Goal: Task Accomplishment & Management: Complete application form

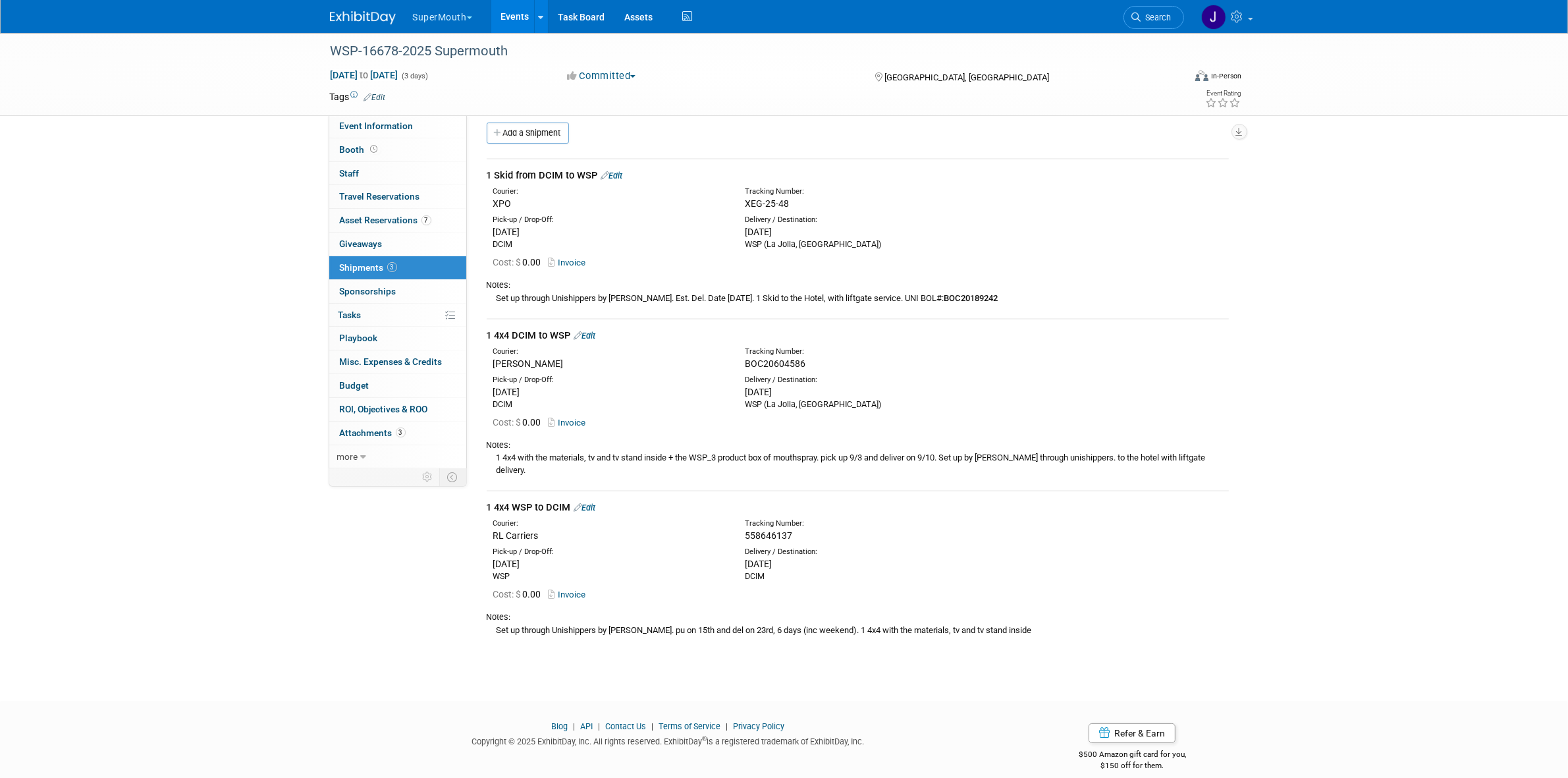
click at [512, 10] on link "Events" at bounding box center [515, 16] width 48 height 33
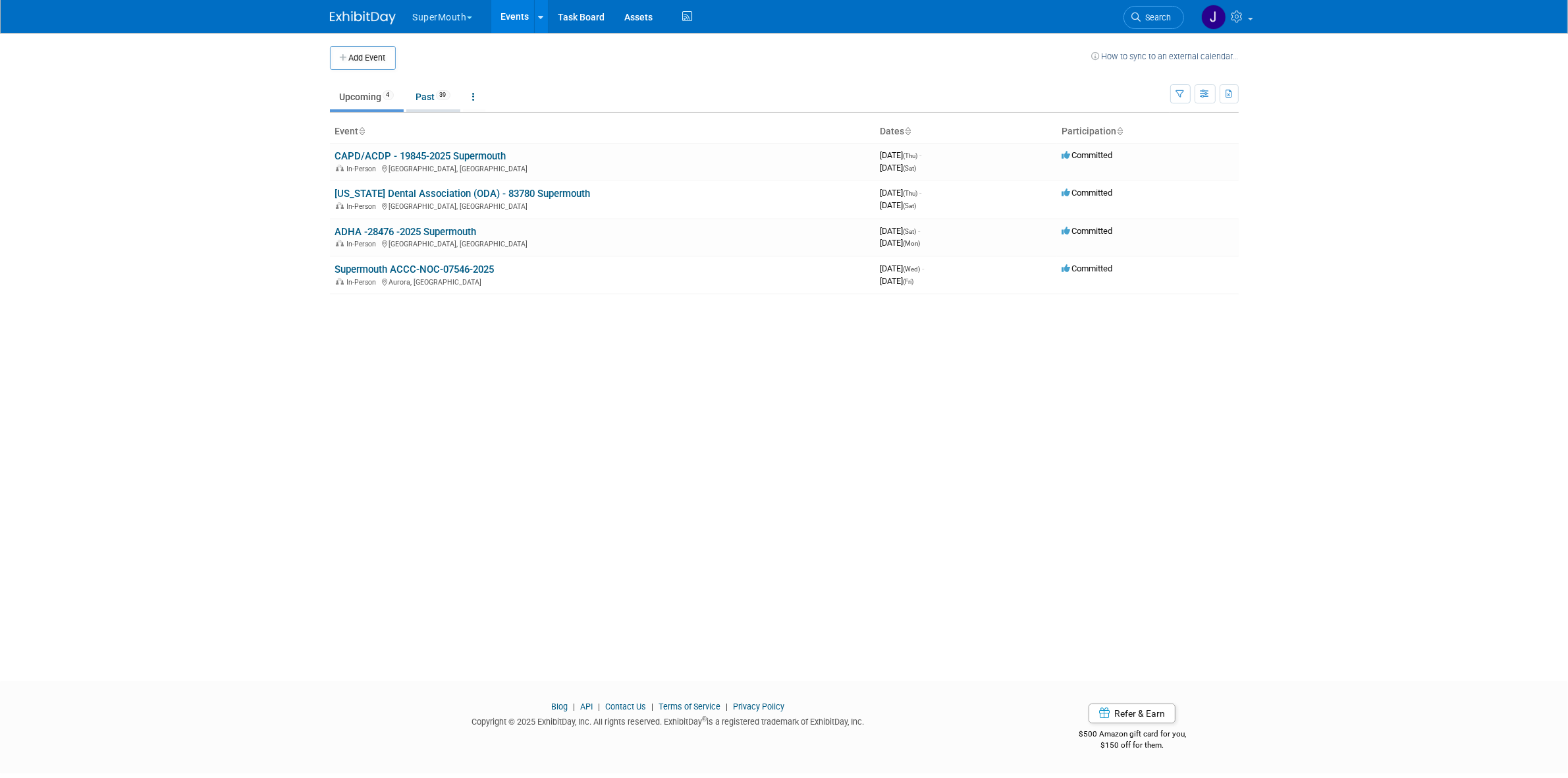
click at [448, 92] on span "39" at bounding box center [443, 95] width 14 height 10
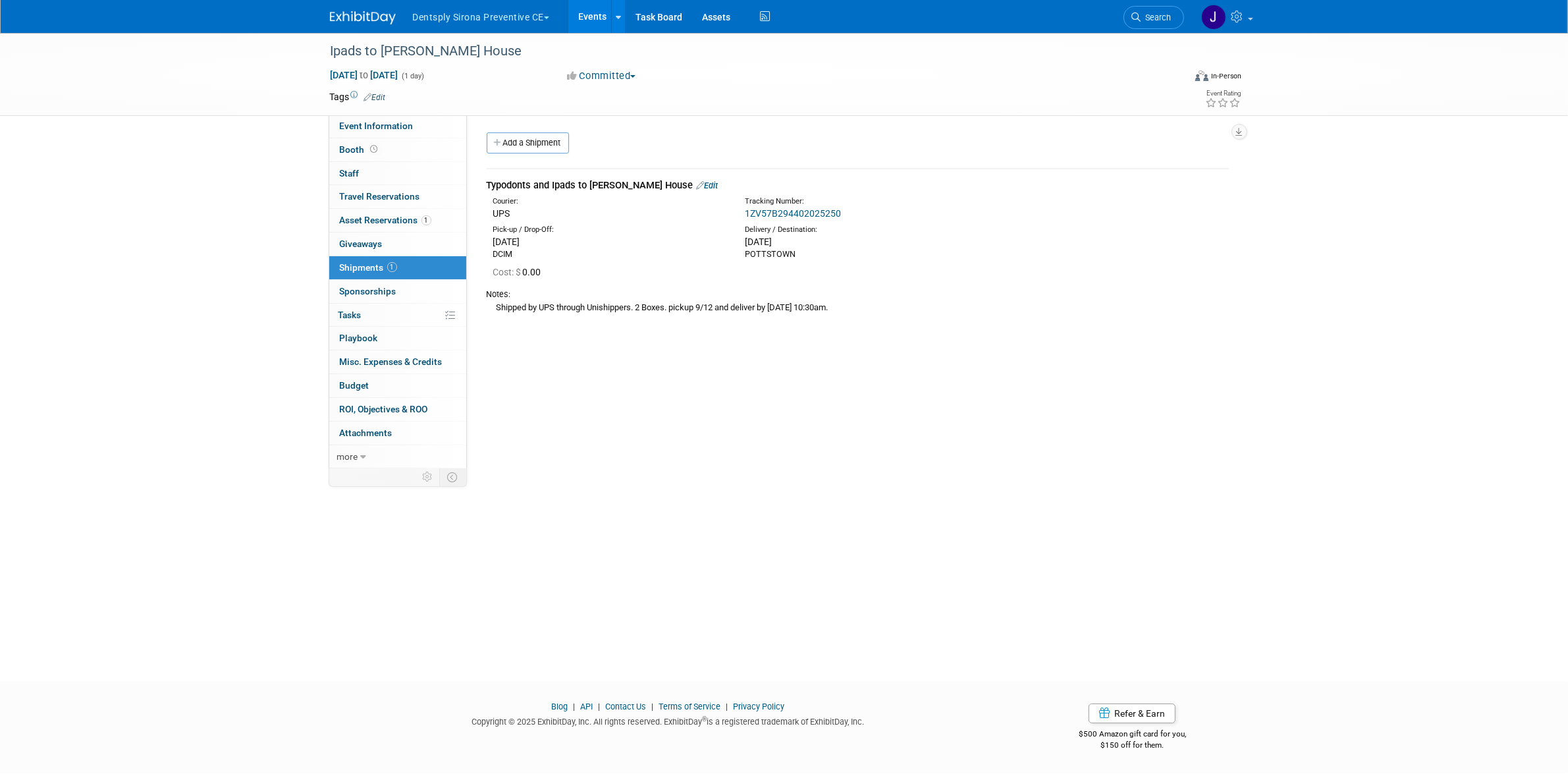
click at [439, 19] on button "Dentsply Sirona Preventive CE" at bounding box center [489, 14] width 154 height 29
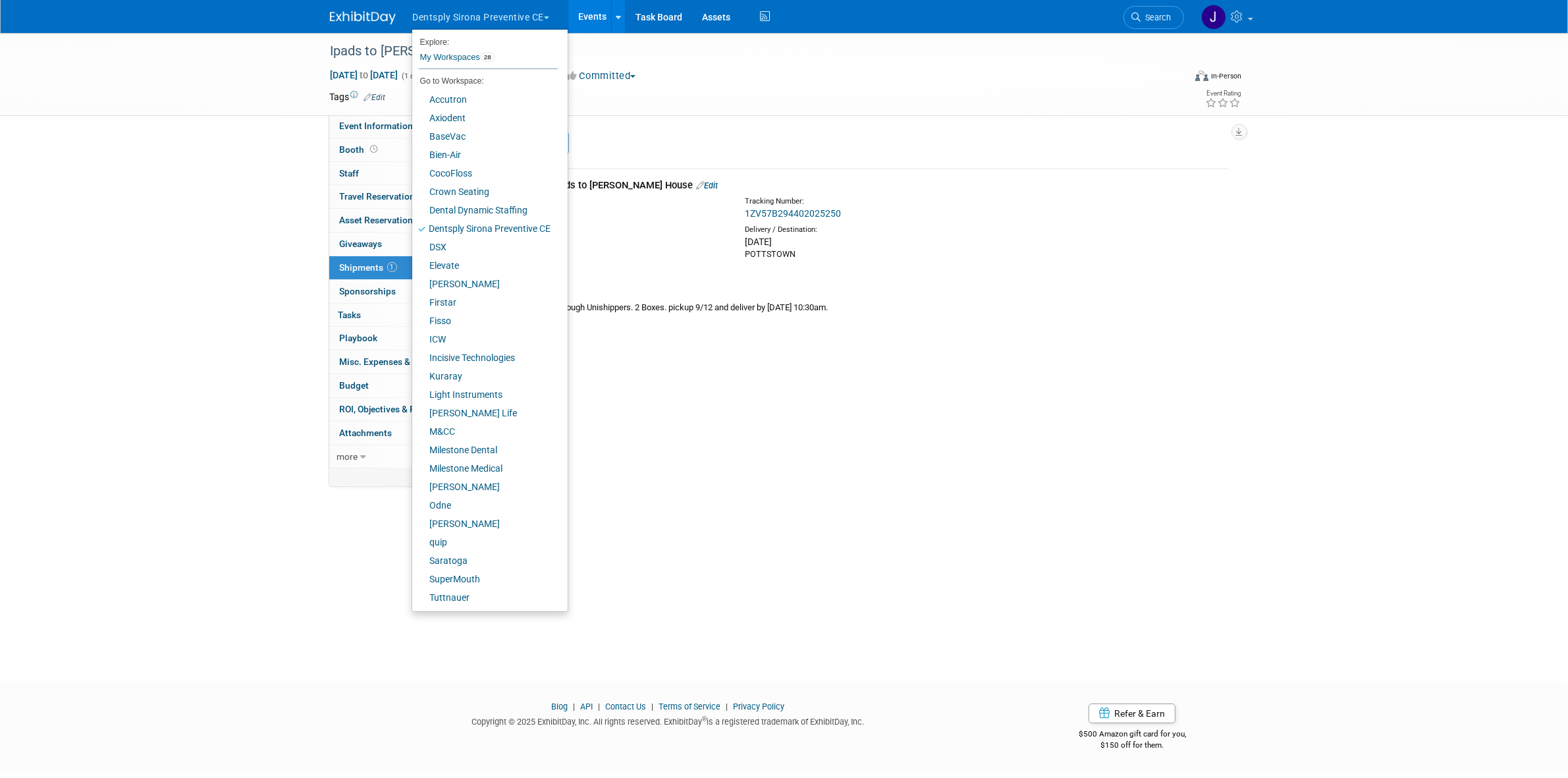
click at [59, 172] on div "Ipads to [PERSON_NAME] House [DATE] to [DATE] (1 day) [DATE] to [DATE] Committe…" at bounding box center [784, 345] width 1568 height 624
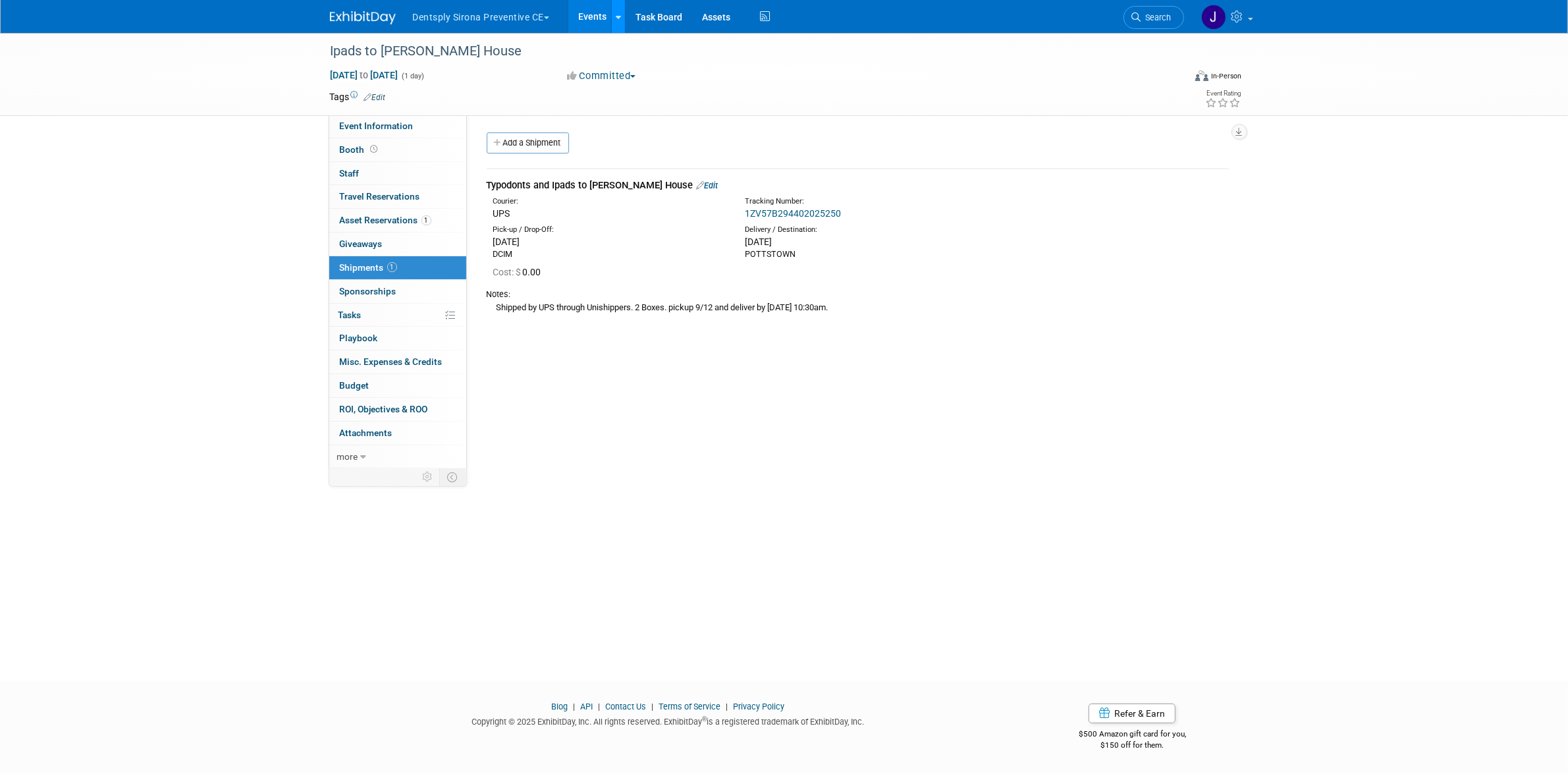
click at [618, 17] on icon at bounding box center [619, 17] width 6 height 8
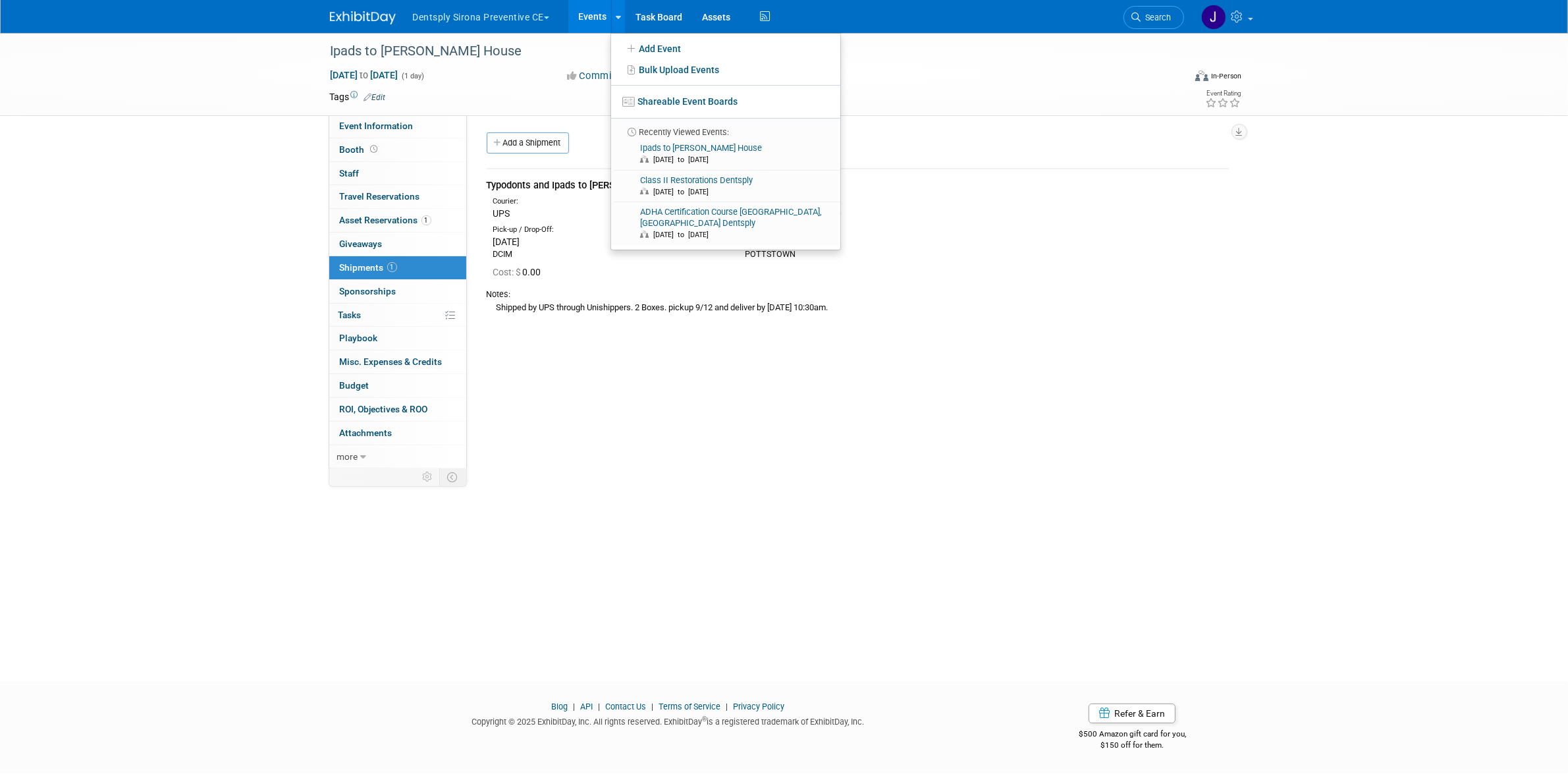
click at [528, 17] on button "Dentsply Sirona Preventive CE" at bounding box center [489, 14] width 154 height 29
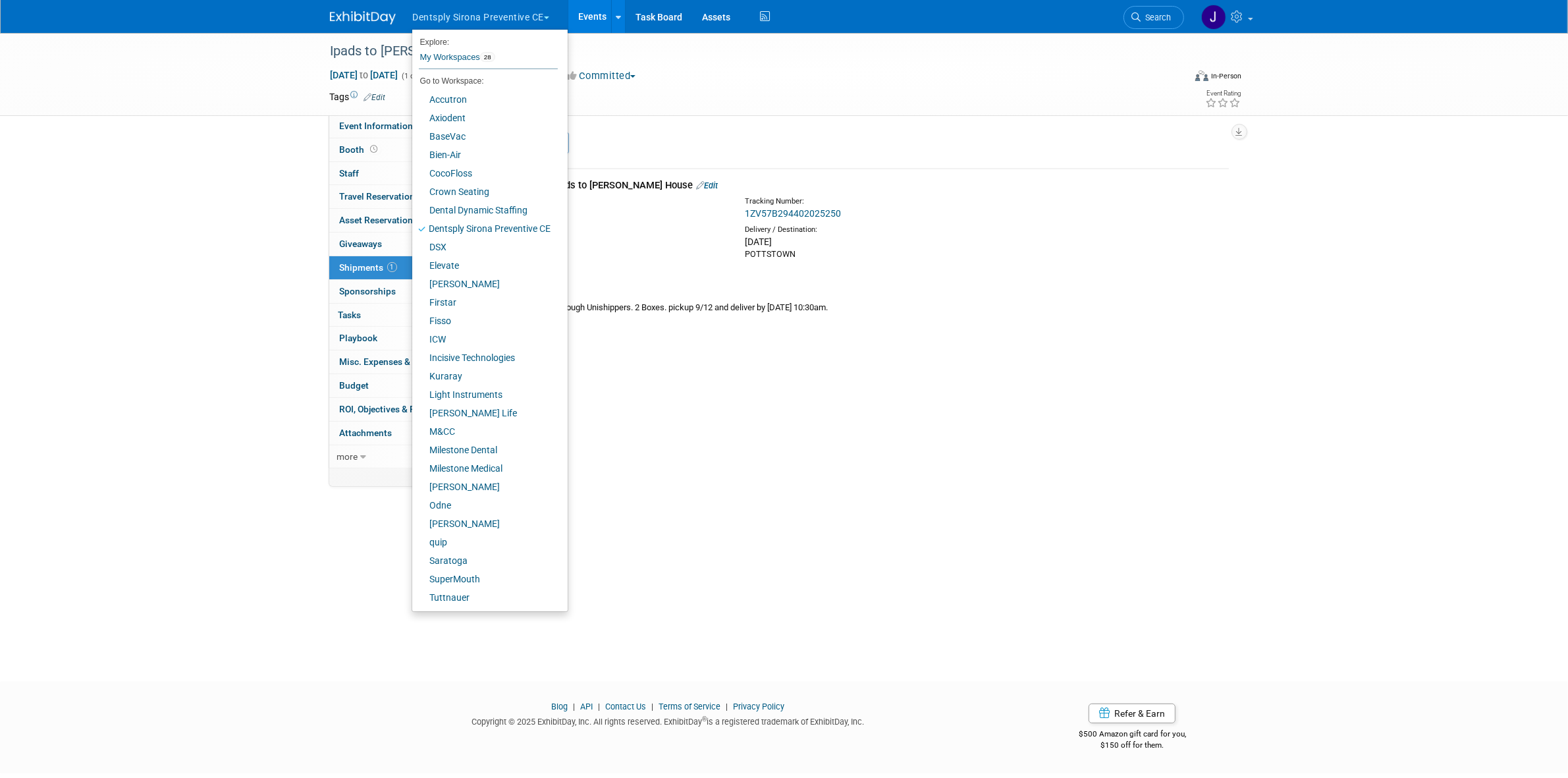
click at [242, 244] on div "Ipads to Lindsey's House Sep 15, 2025 to Sep 15, 2025 (1 day) Sep 15, 2025 to S…" at bounding box center [784, 345] width 1568 height 624
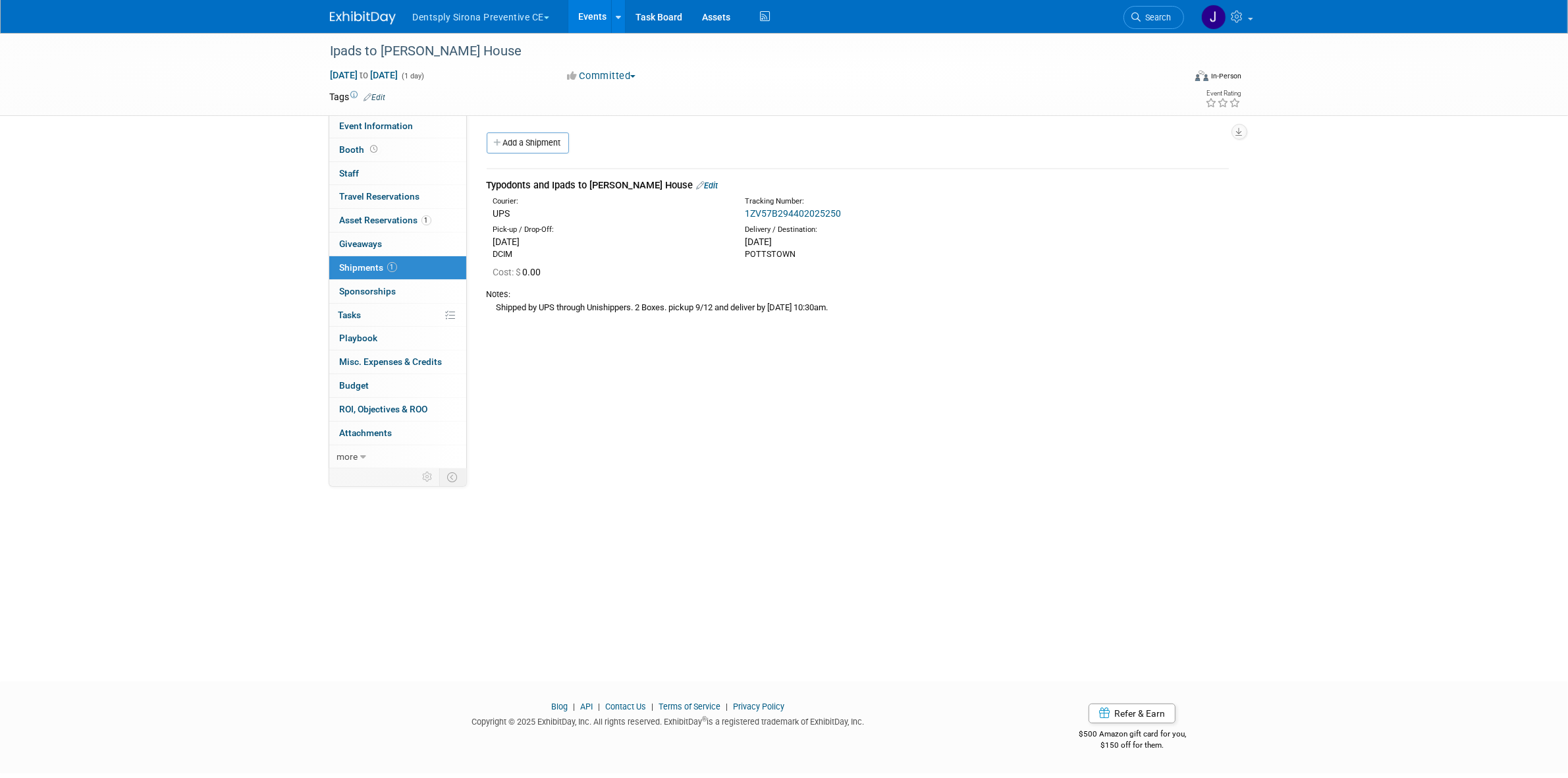
click at [510, 22] on button "Dentsply Sirona Preventive CE" at bounding box center [489, 14] width 154 height 29
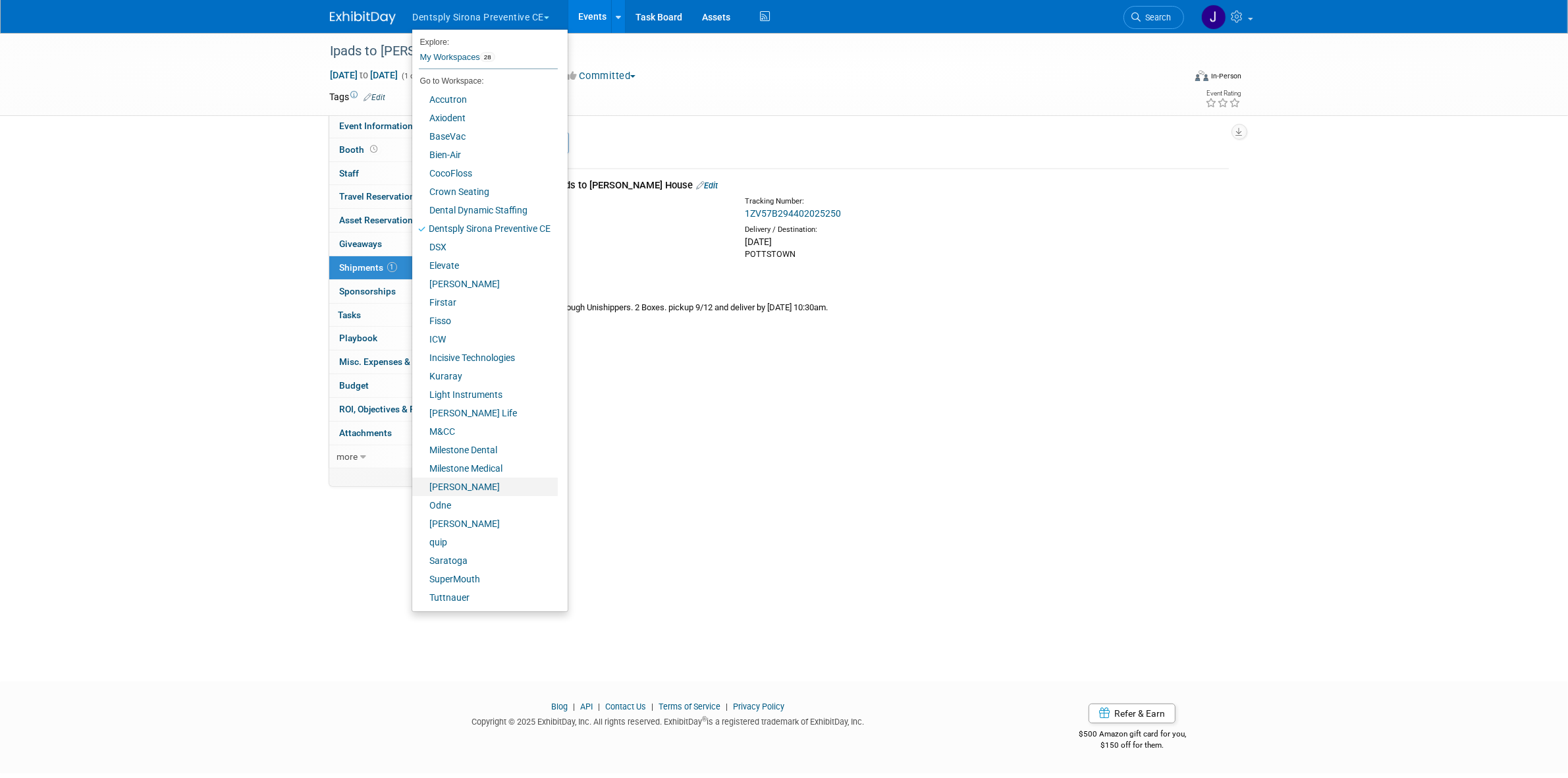
click at [470, 483] on link "[PERSON_NAME]" at bounding box center [484, 487] width 145 height 19
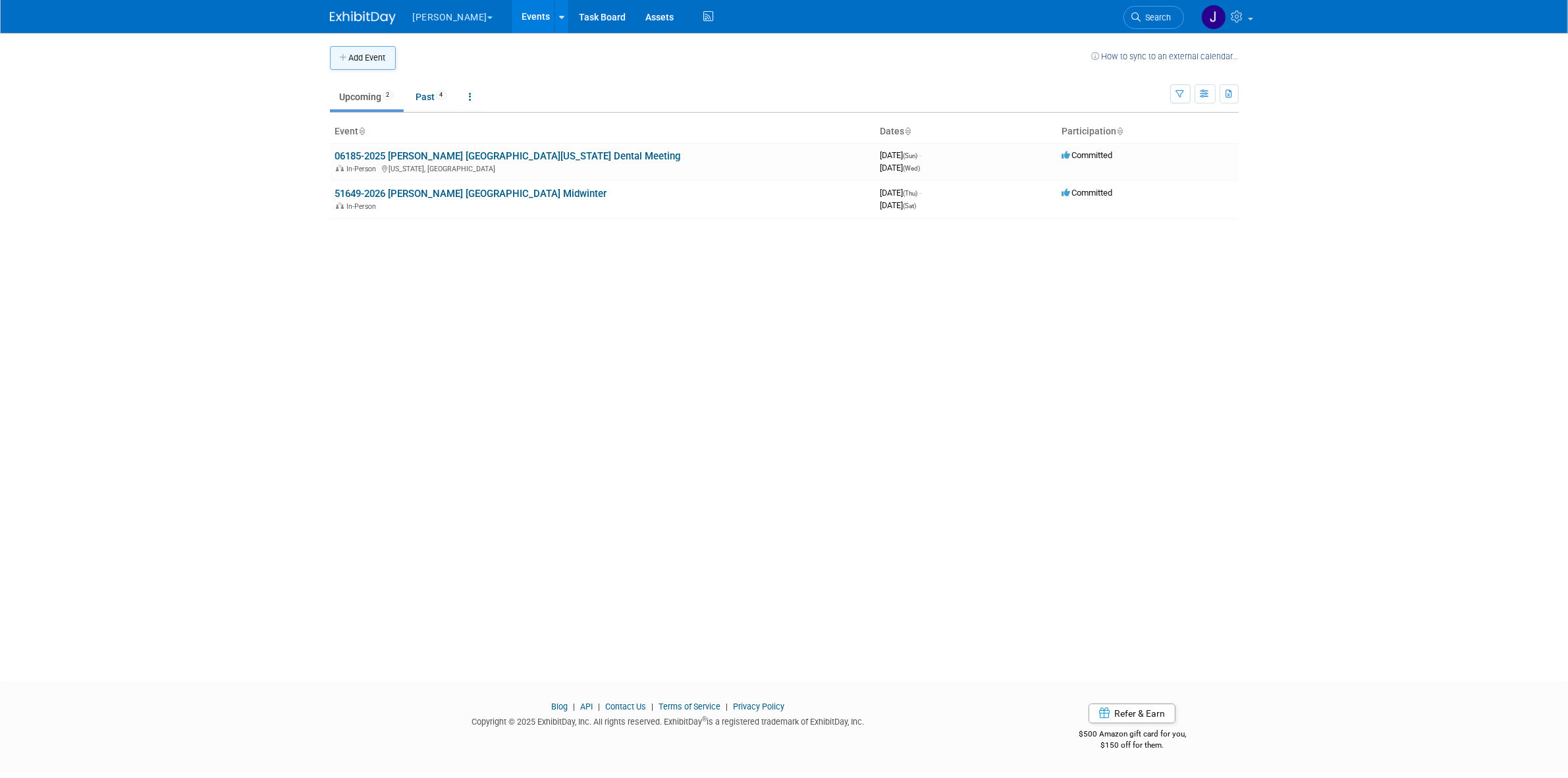
click at [381, 63] on button "Add Event" at bounding box center [362, 57] width 66 height 23
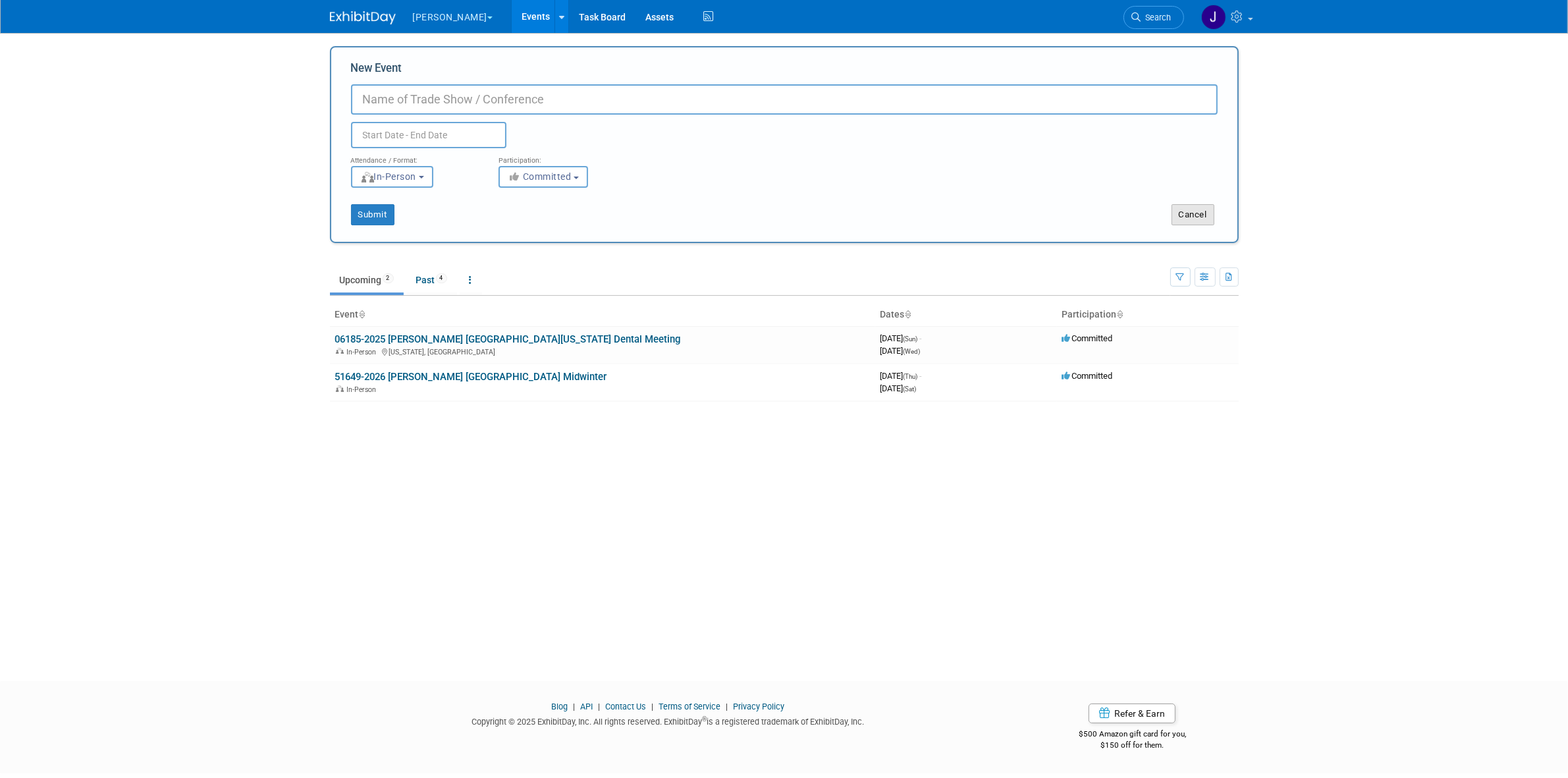
click at [1196, 219] on button "Cancel" at bounding box center [1194, 214] width 43 height 22
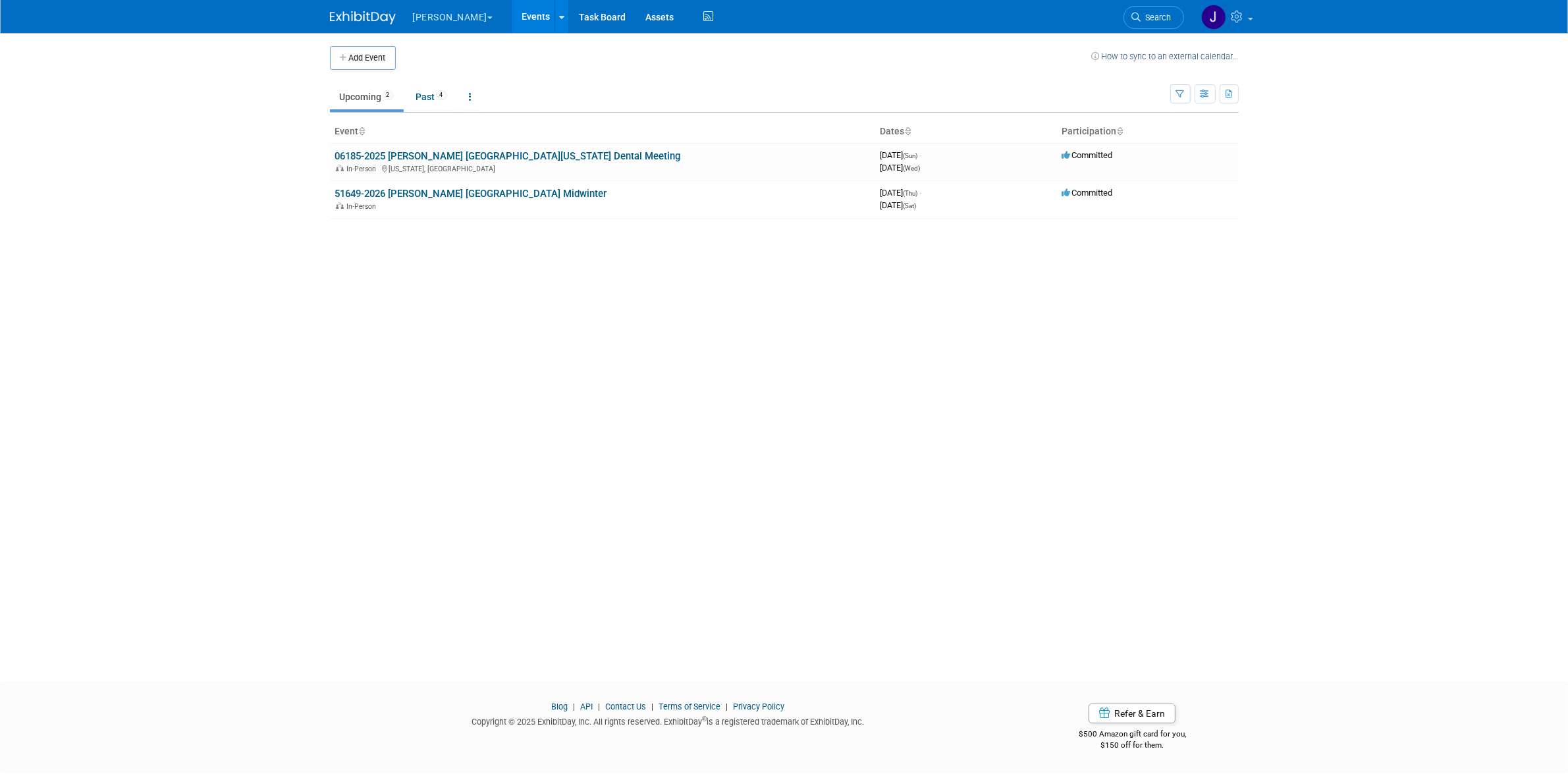
click at [381, 78] on td "Upcoming 2 Past 4 All Events 6 Past and Upcoming Grouped Annually Events groupe…" at bounding box center [750, 92] width 841 height 43
click at [381, 69] on button "Add Event" at bounding box center [362, 57] width 66 height 23
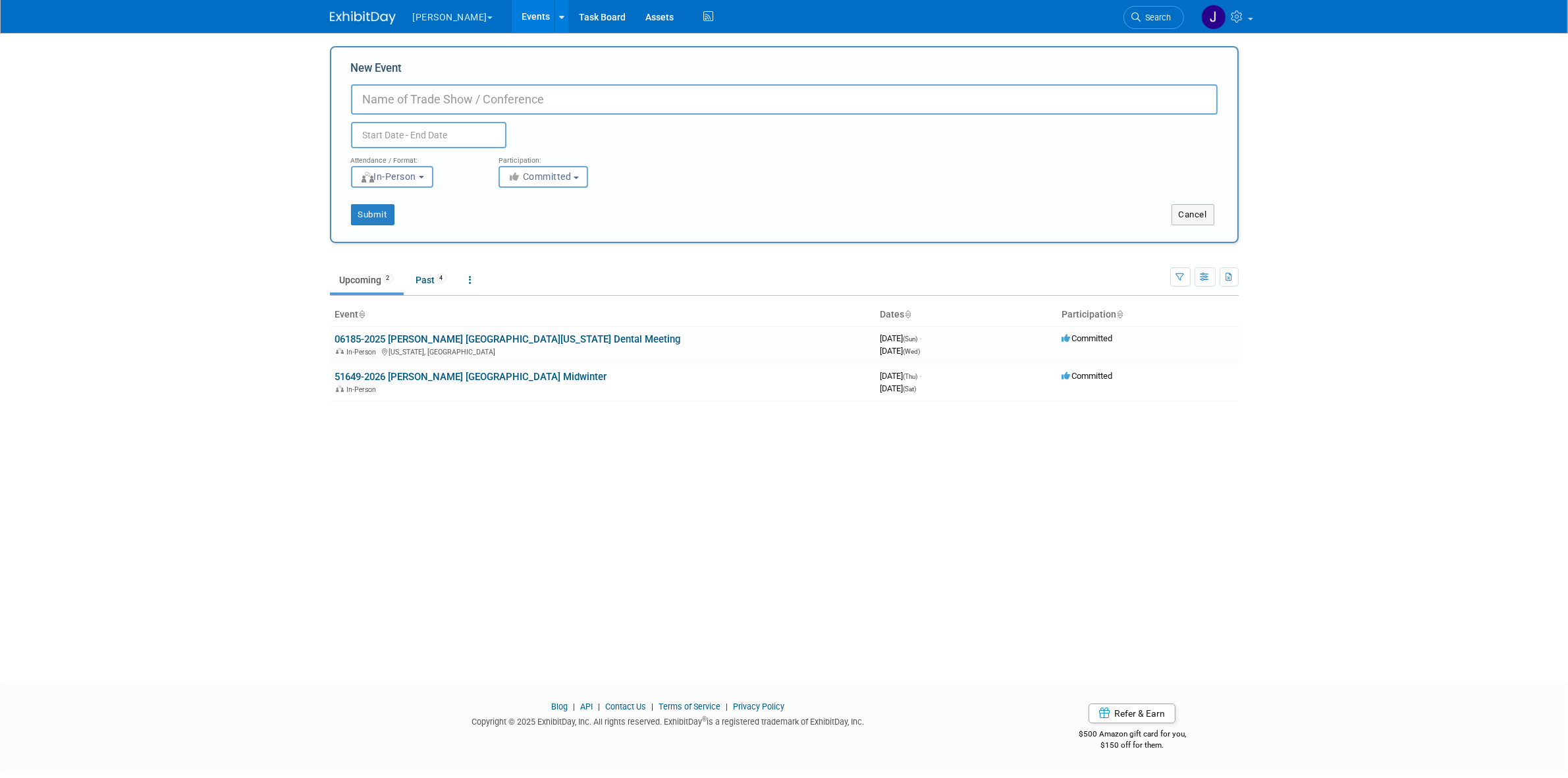
paste input "04241-2026 [PERSON_NAME] [US_STATE] Dental Convention"
type input "04241-2026 [PERSON_NAME] [US_STATE] Dental Convention"
click at [447, 133] on input "text" at bounding box center [429, 135] width 155 height 26
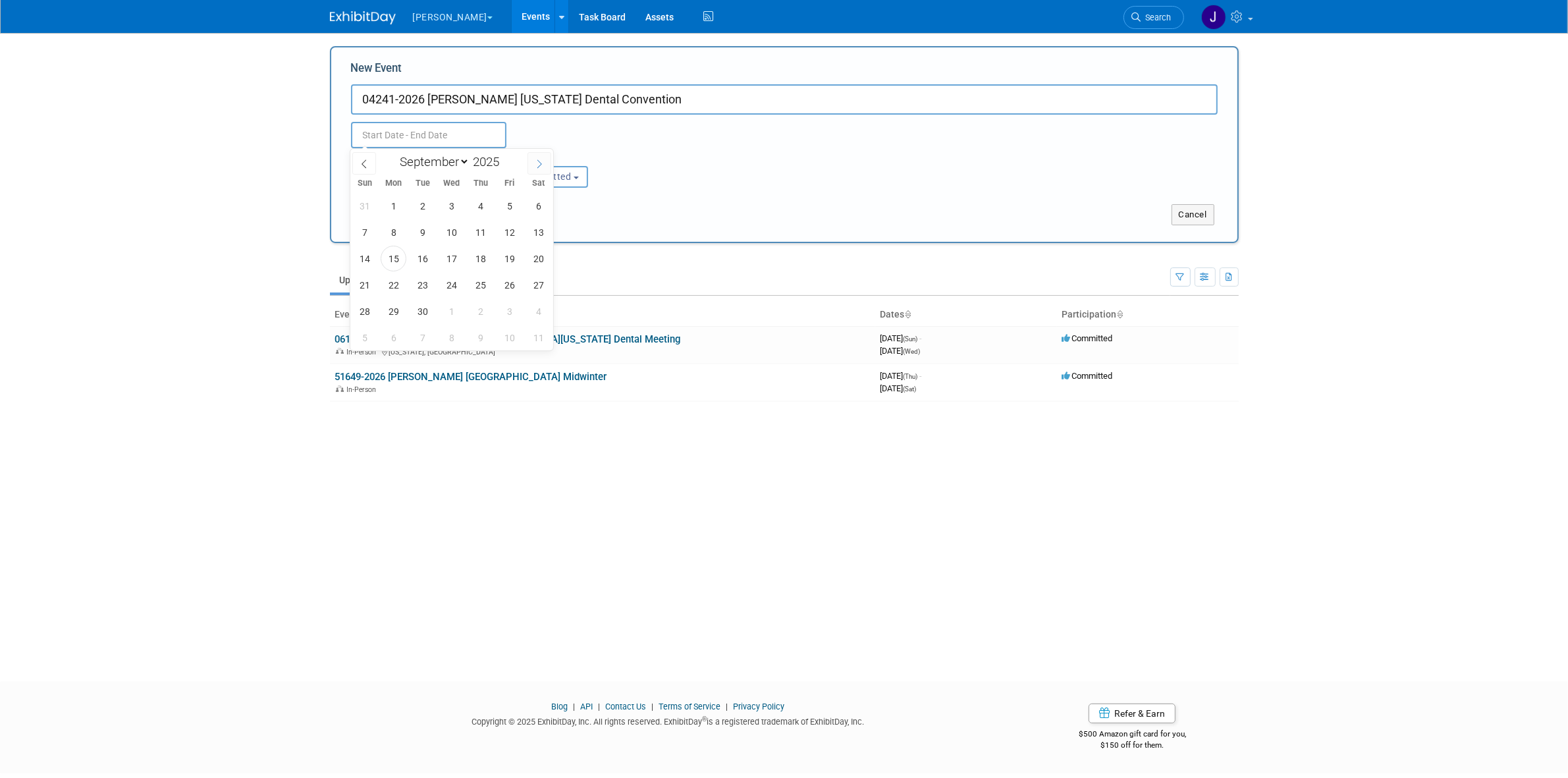
click at [532, 161] on span at bounding box center [539, 164] width 23 height 22
click at [532, 160] on span at bounding box center [539, 164] width 23 height 22
select select "11"
click at [532, 160] on span at bounding box center [539, 164] width 23 height 22
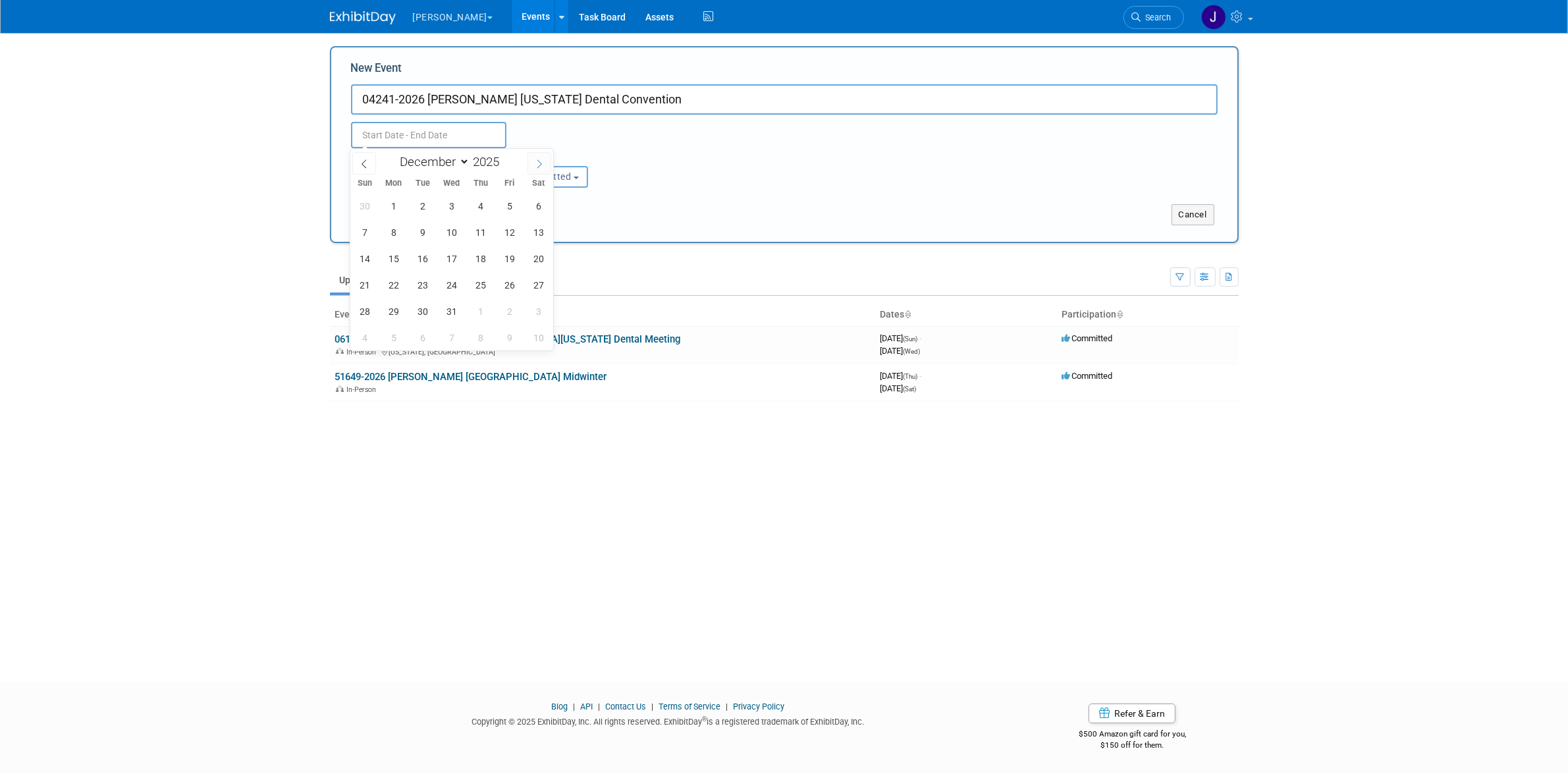
type input "2026"
click at [532, 160] on span at bounding box center [539, 164] width 23 height 22
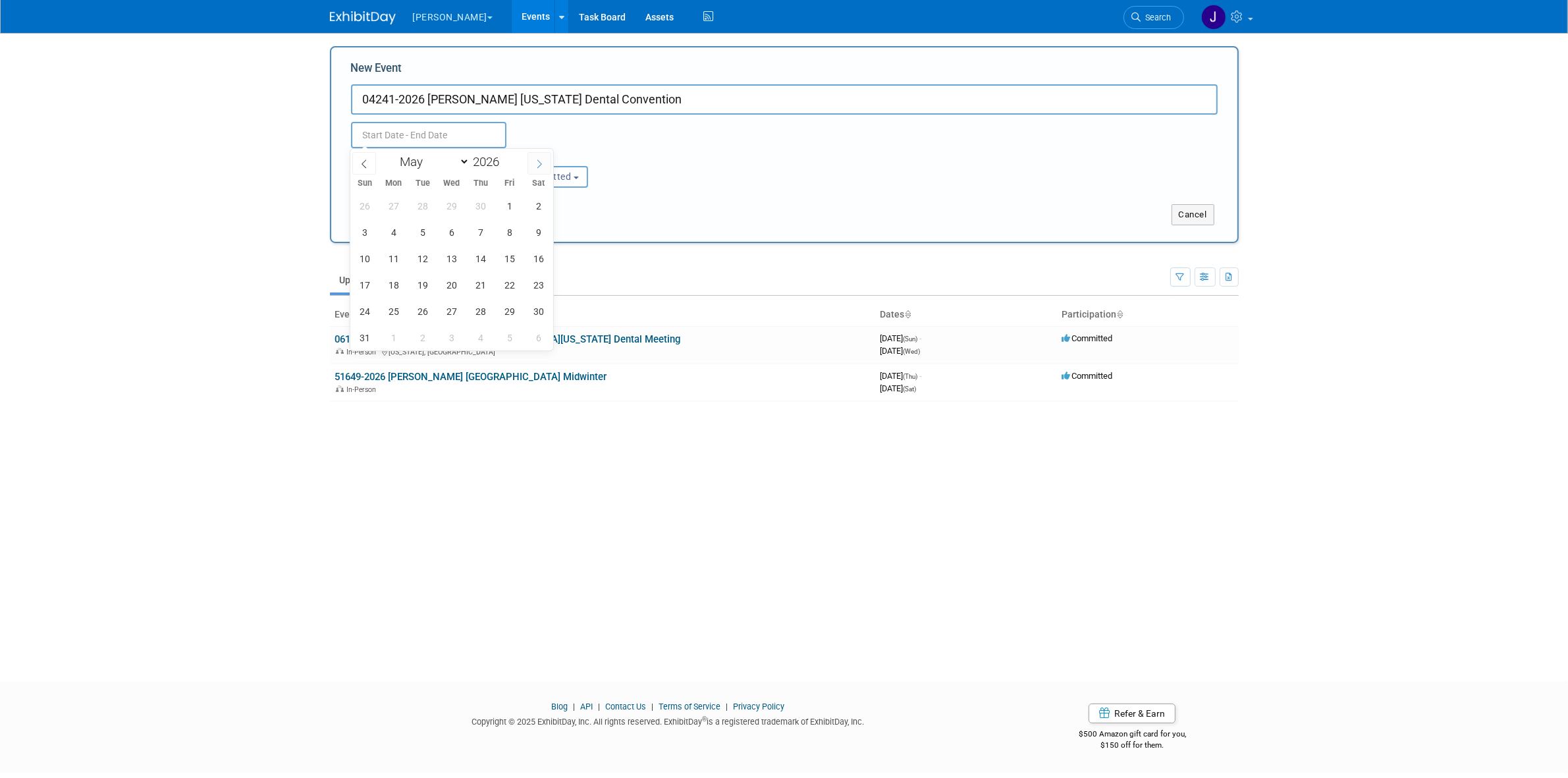
click at [532, 160] on span at bounding box center [539, 164] width 23 height 22
select select "5"
click at [479, 286] on span "25" at bounding box center [480, 285] width 25 height 25
click at [536, 286] on span "27" at bounding box center [537, 285] width 25 height 25
type input "[DATE] to [DATE]"
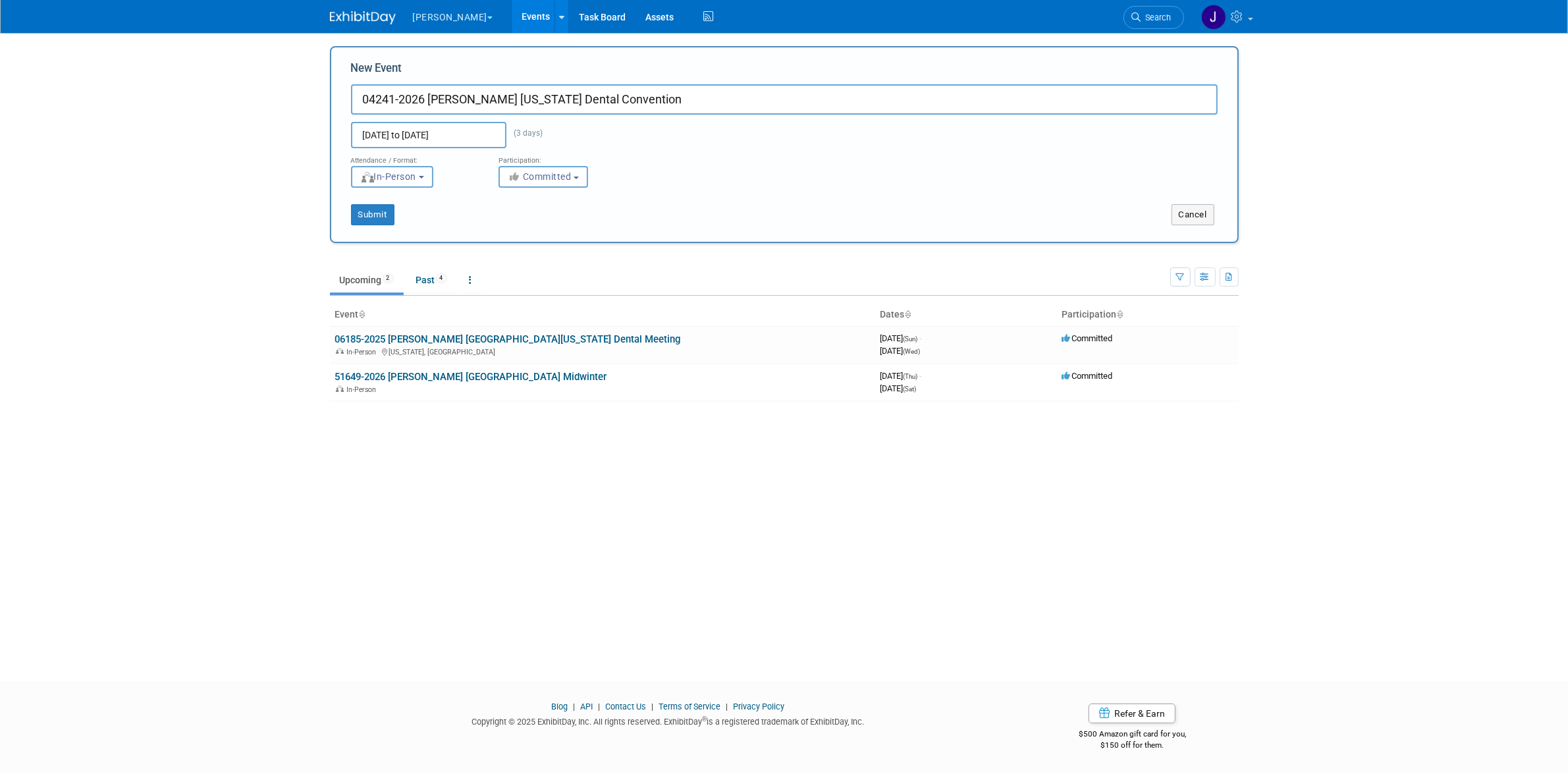
click at [417, 174] on span "In-Person" at bounding box center [388, 176] width 57 height 10
click at [397, 203] on label "In-Person" at bounding box center [397, 204] width 77 height 18
click at [363, 203] on input "In-Person" at bounding box center [359, 204] width 8 height 8
click at [417, 179] on span "In-Person" at bounding box center [388, 176] width 57 height 10
click at [239, 198] on body "[PERSON_NAME] Explore: My Workspaces 28 Go to Workspace: Accutron Axiodent Base…" at bounding box center [784, 389] width 1568 height 778
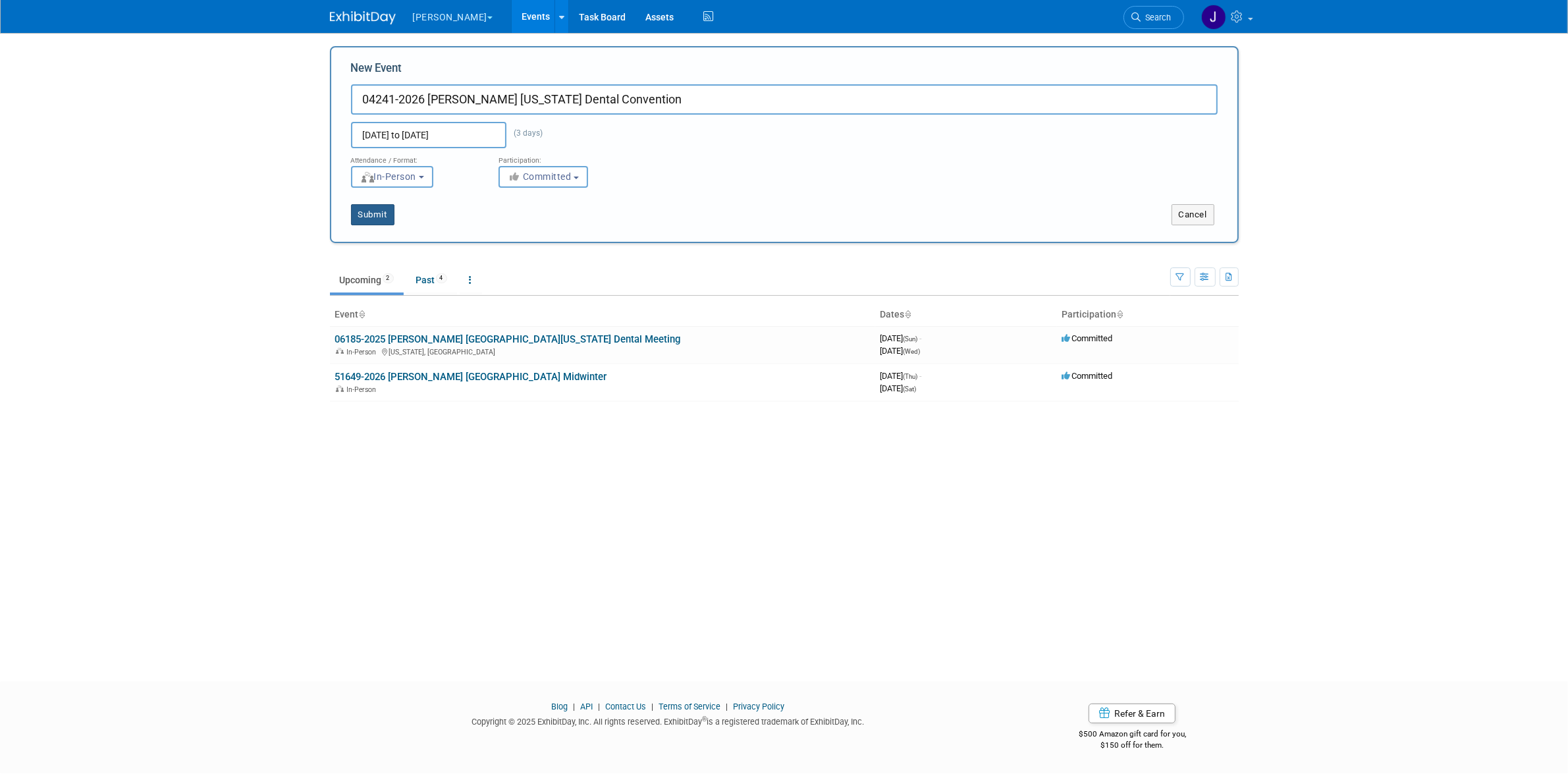
click at [354, 210] on button "Submit" at bounding box center [373, 214] width 43 height 22
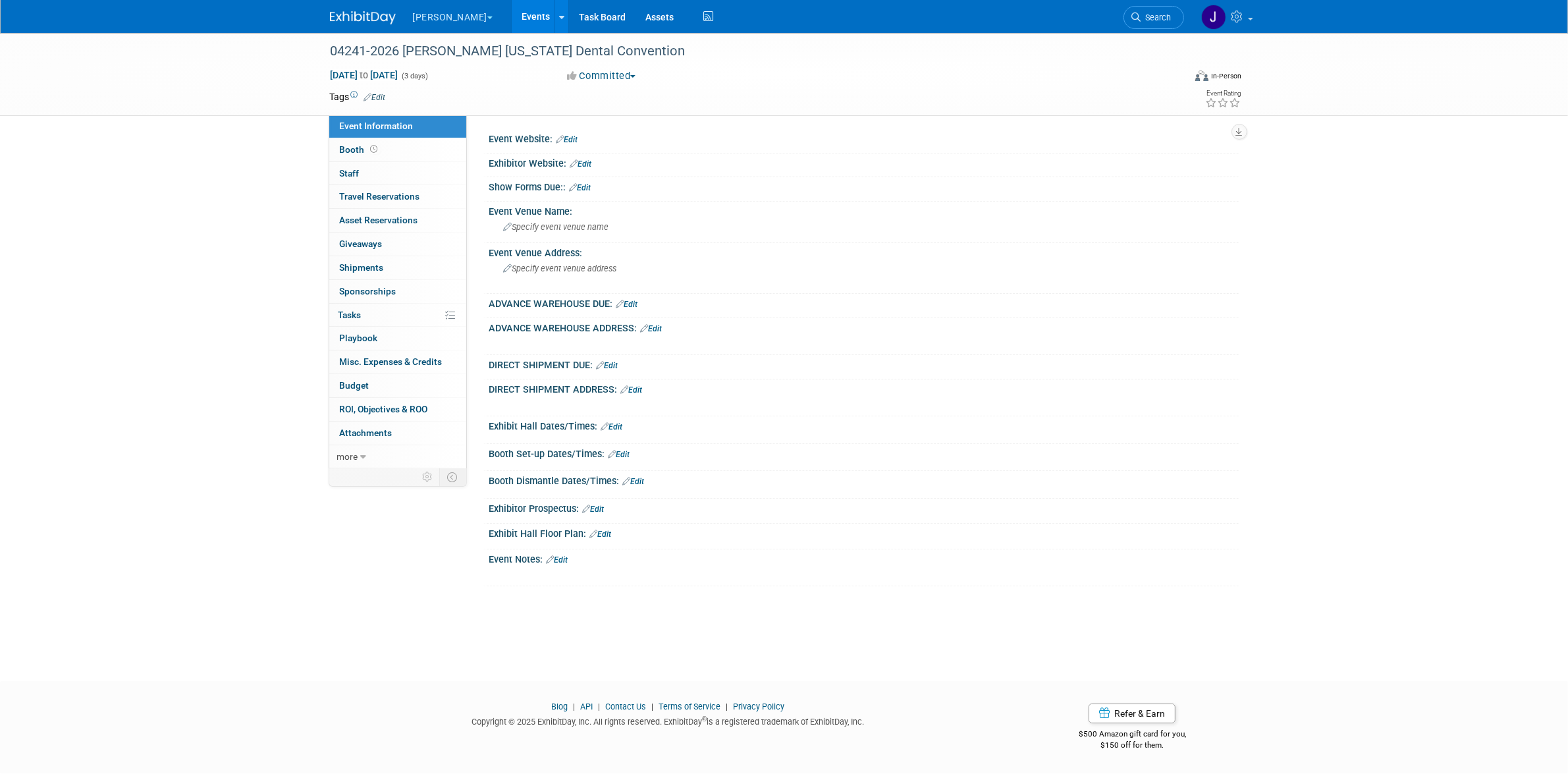
click at [579, 143] on link "Edit" at bounding box center [566, 139] width 22 height 9
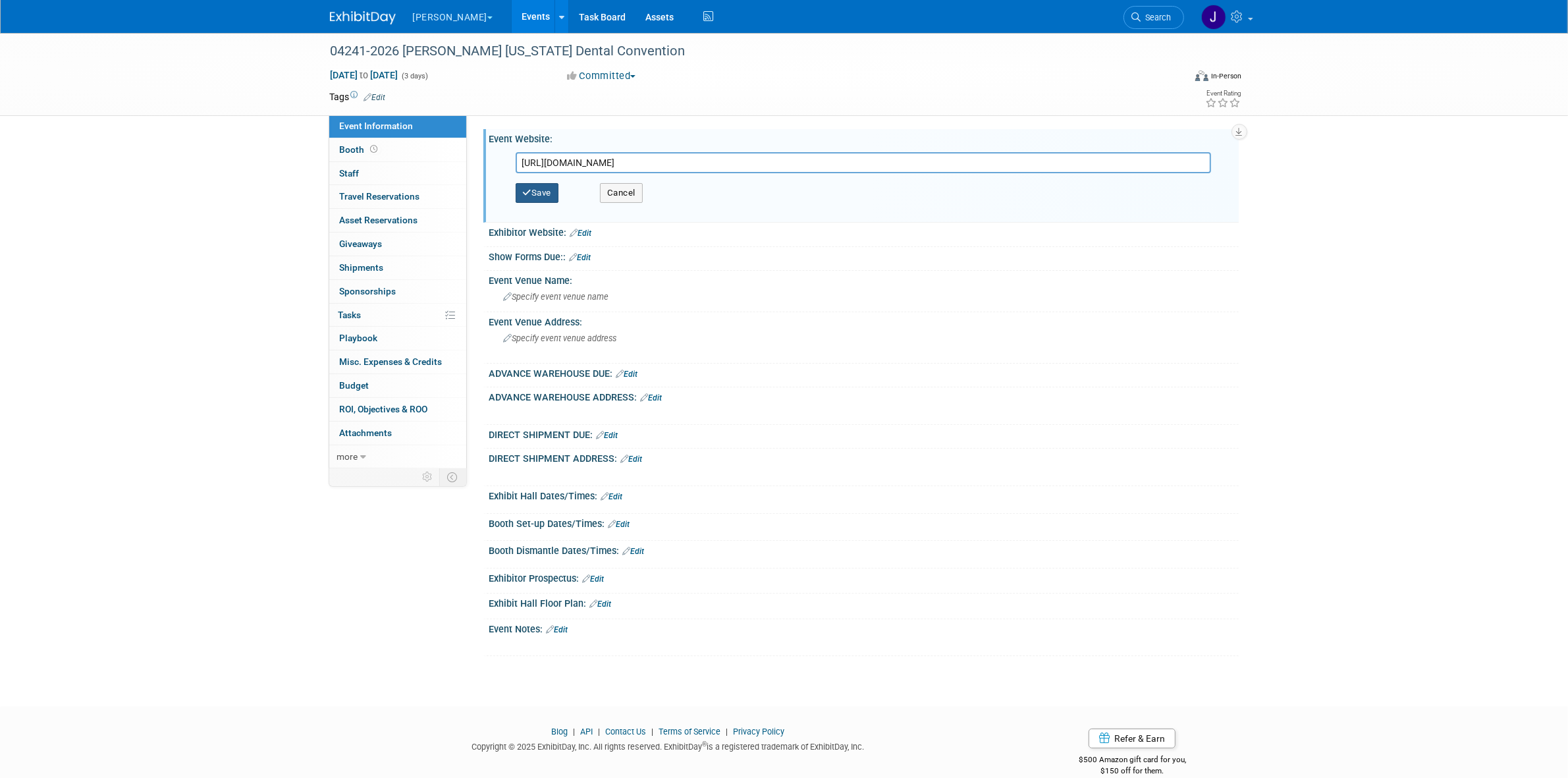
type input "https://www.floridadental.org/convention-ce/convention"
click at [553, 195] on button "Save" at bounding box center [537, 193] width 43 height 20
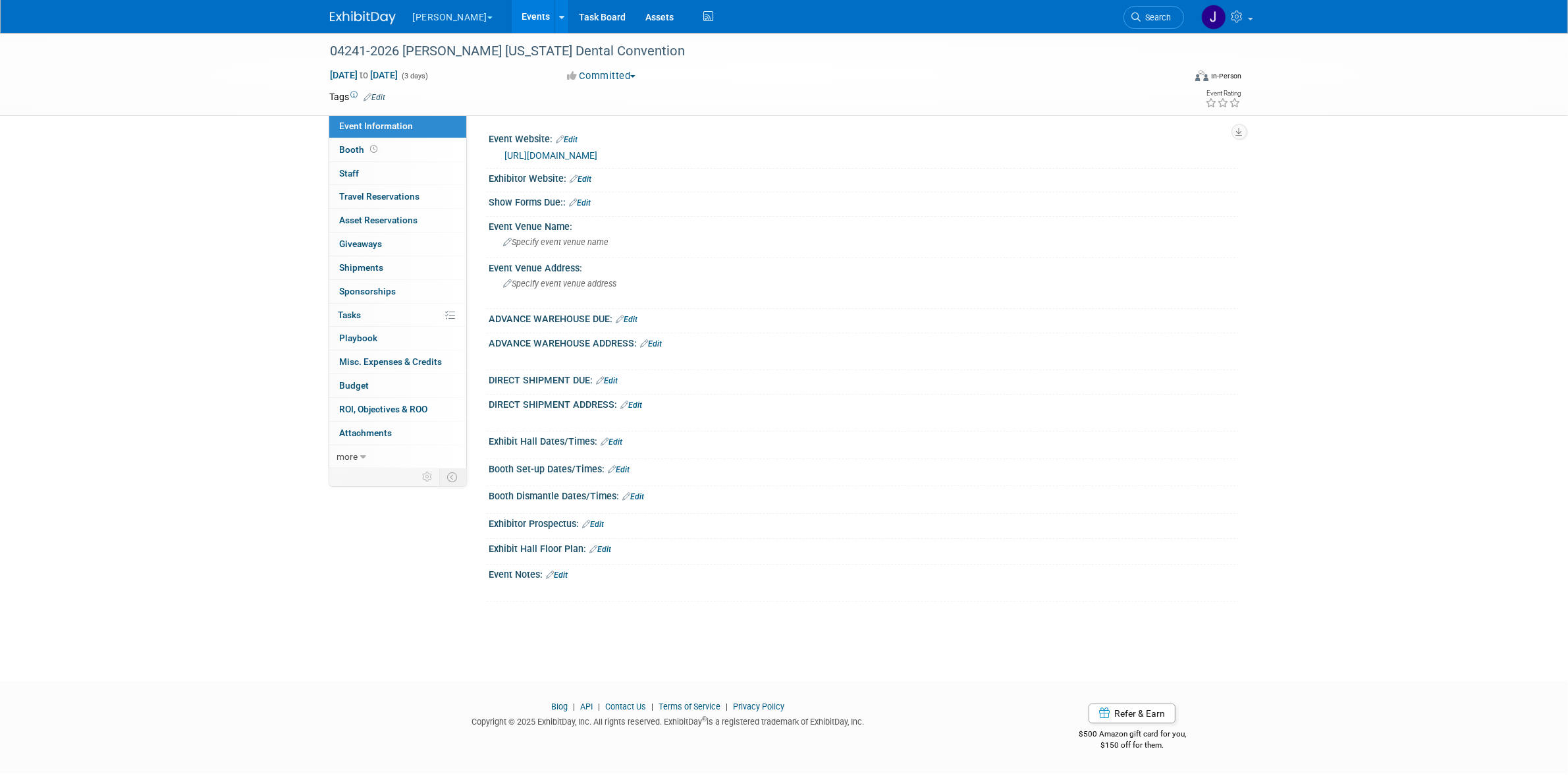
click at [564, 573] on link "Edit" at bounding box center [557, 575] width 22 height 9
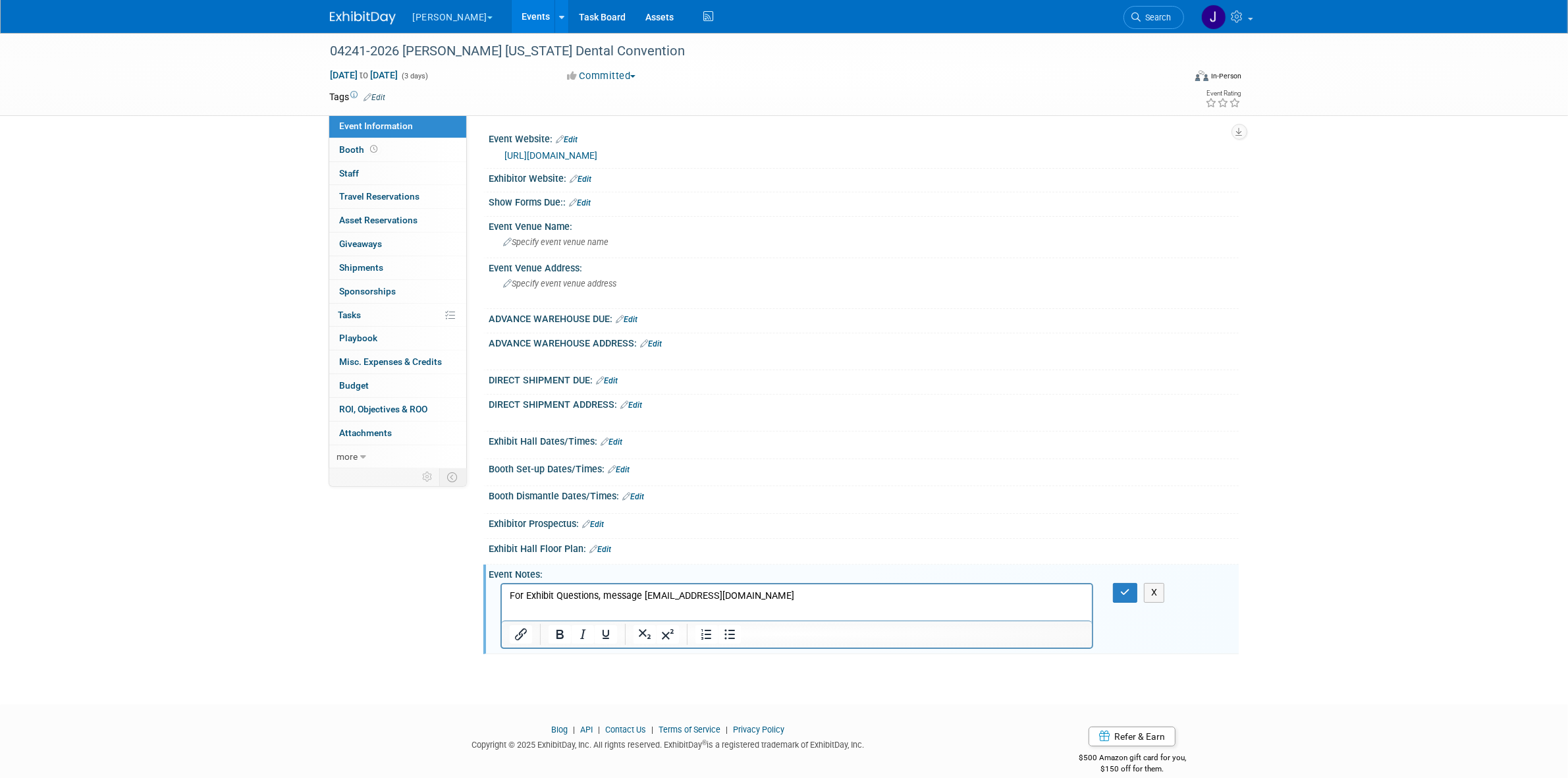
click at [780, 599] on p "For Exhibit Questions, message drhodes@floridadental.org" at bounding box center [797, 596] width 576 height 13
click at [1123, 595] on icon "button" at bounding box center [1125, 593] width 10 height 9
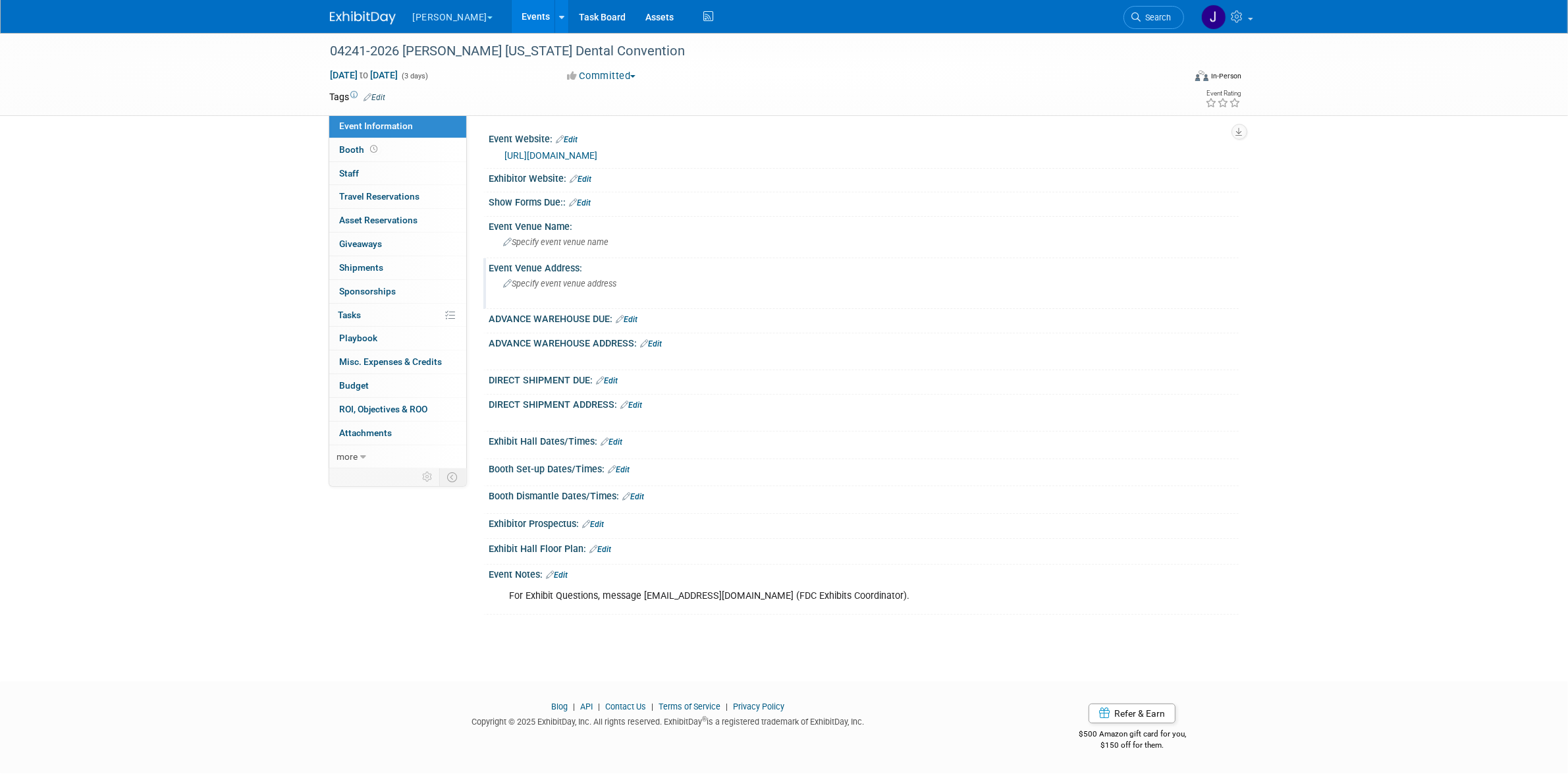
click at [577, 284] on span "Specify event venue address" at bounding box center [560, 284] width 113 height 10
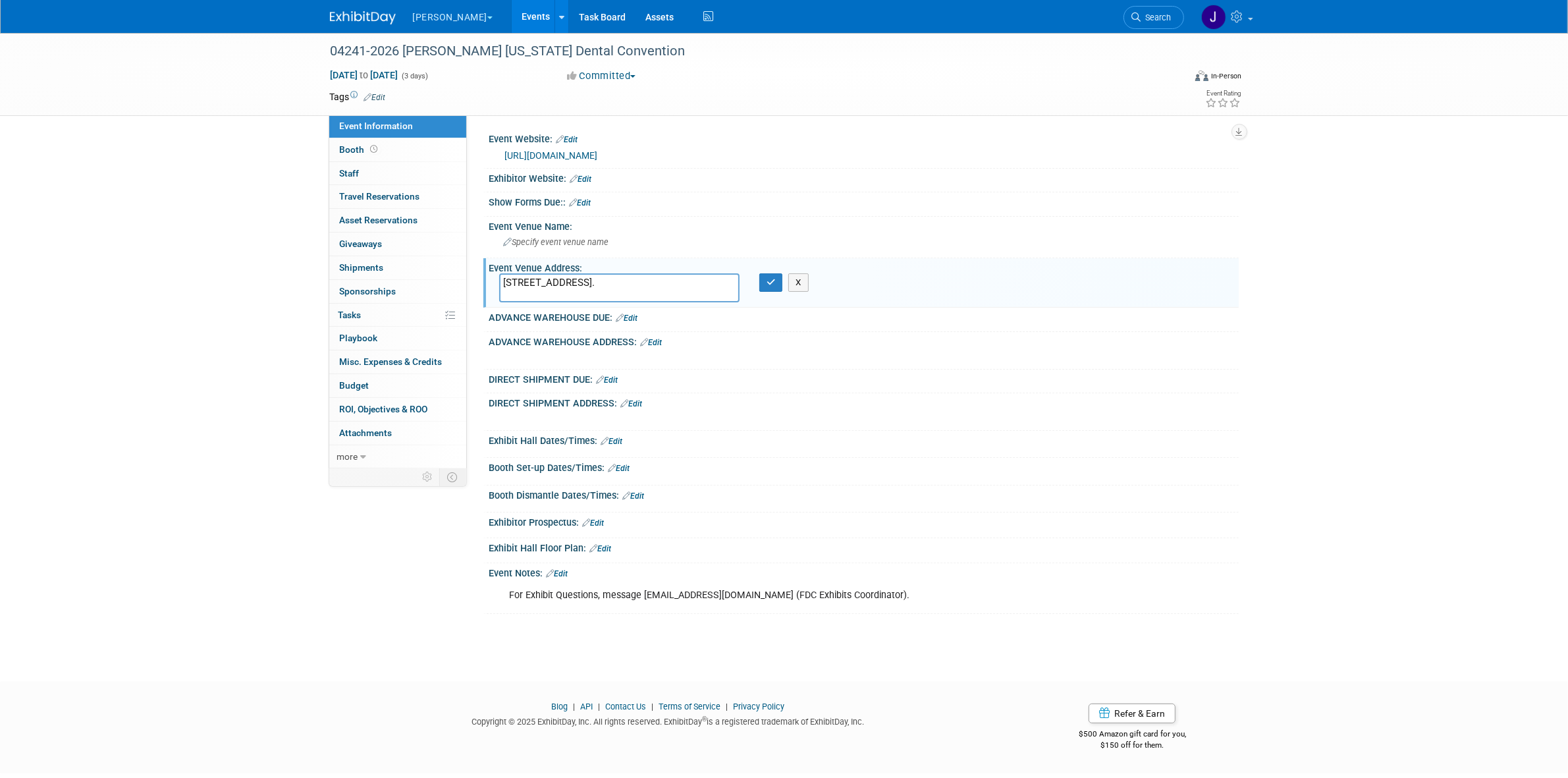
click at [621, 287] on textarea "6000 W. Osceola Parkway, Kissimmee, FL 34746." at bounding box center [619, 288] width 241 height 30
click at [633, 278] on textarea "6000 W. Osceola Parkway, Kissimmee, FL 34746." at bounding box center [619, 288] width 241 height 30
click at [501, 286] on textarea "6000 W. Osceola Parkway Kissimmee, FL 34746." at bounding box center [619, 288] width 241 height 30
click at [502, 285] on textarea "6000 W. Osceola Parkway Kissimmee, FL 34746." at bounding box center [619, 288] width 241 height 30
paste textarea "Gaylord Palms Resort & Convention Center"
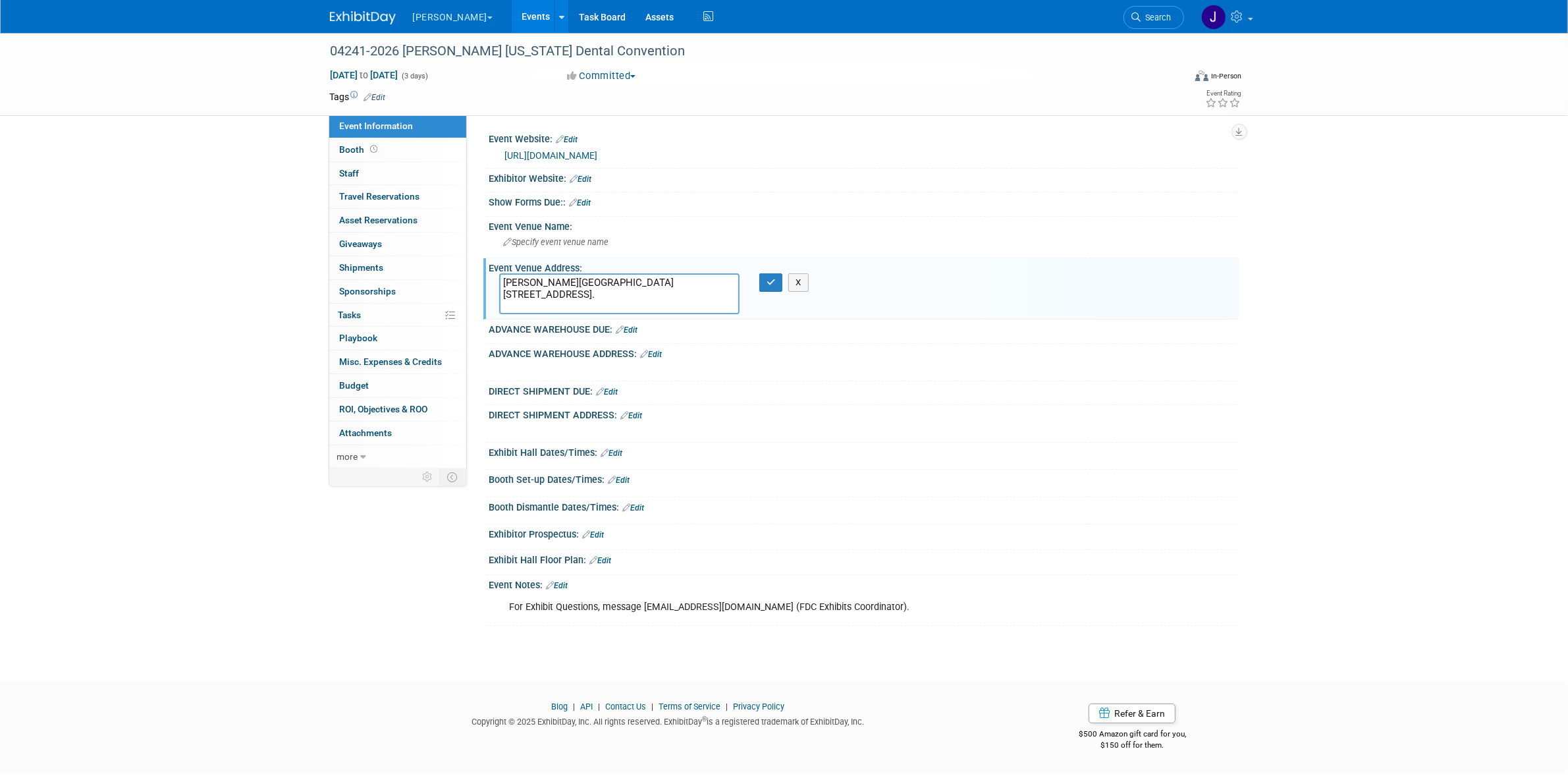
click at [506, 277] on textarea "Gaylord Palms Resort & Convention Center 6000 W. Osceola Parkway Kissimmee, FL …" at bounding box center [619, 294] width 241 height 41
click at [712, 282] on textarea "Gaylord Palms Resort & Convention Center 6000 W. Osceola Parkway Kissimmee, FL …" at bounding box center [619, 294] width 241 height 41
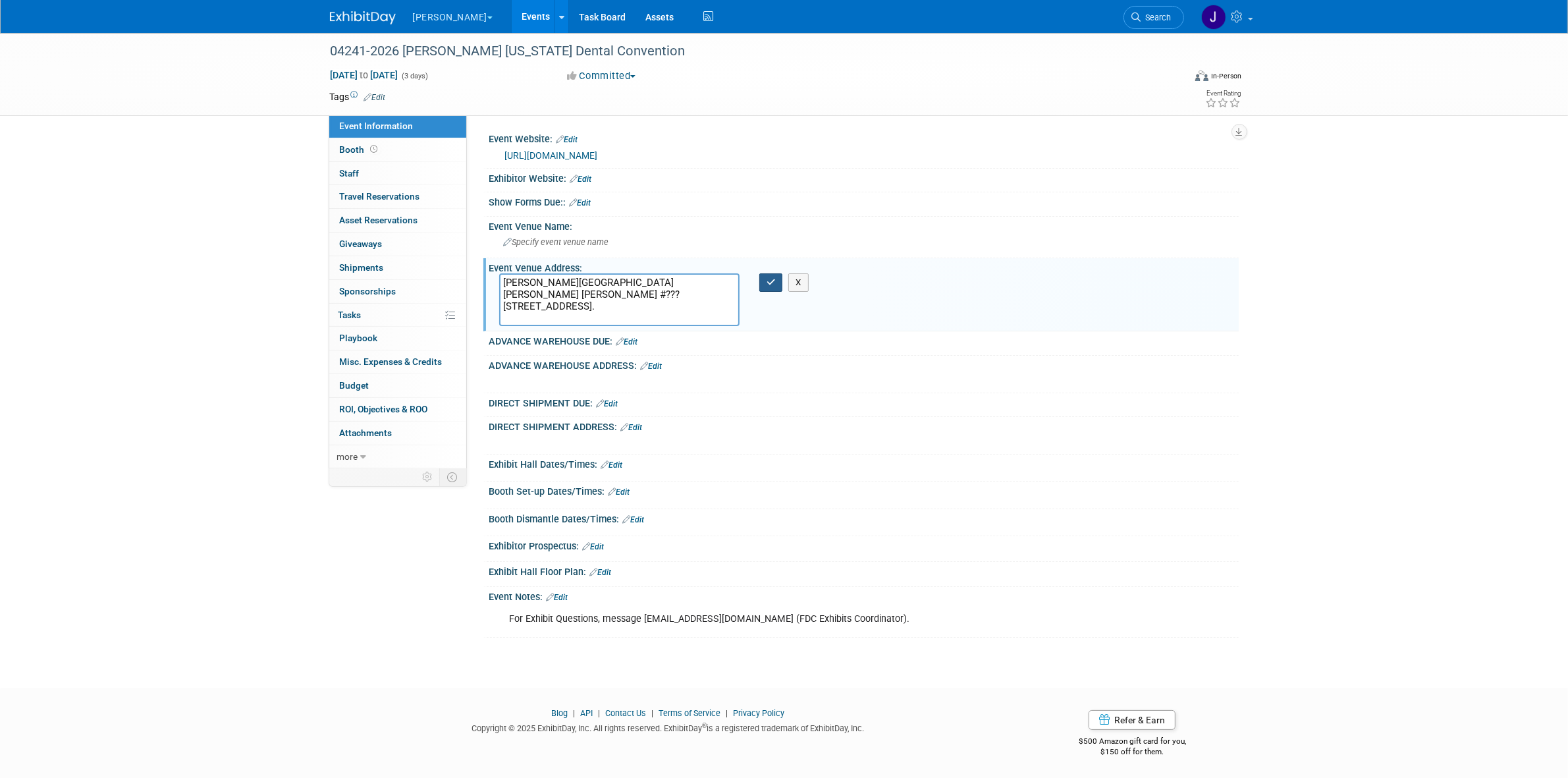
type textarea "Gaylord Palms Resort & Convention Center Nordin Booth #??? 6000 W. Osceola Park…"
click at [765, 285] on button "button" at bounding box center [770, 283] width 23 height 19
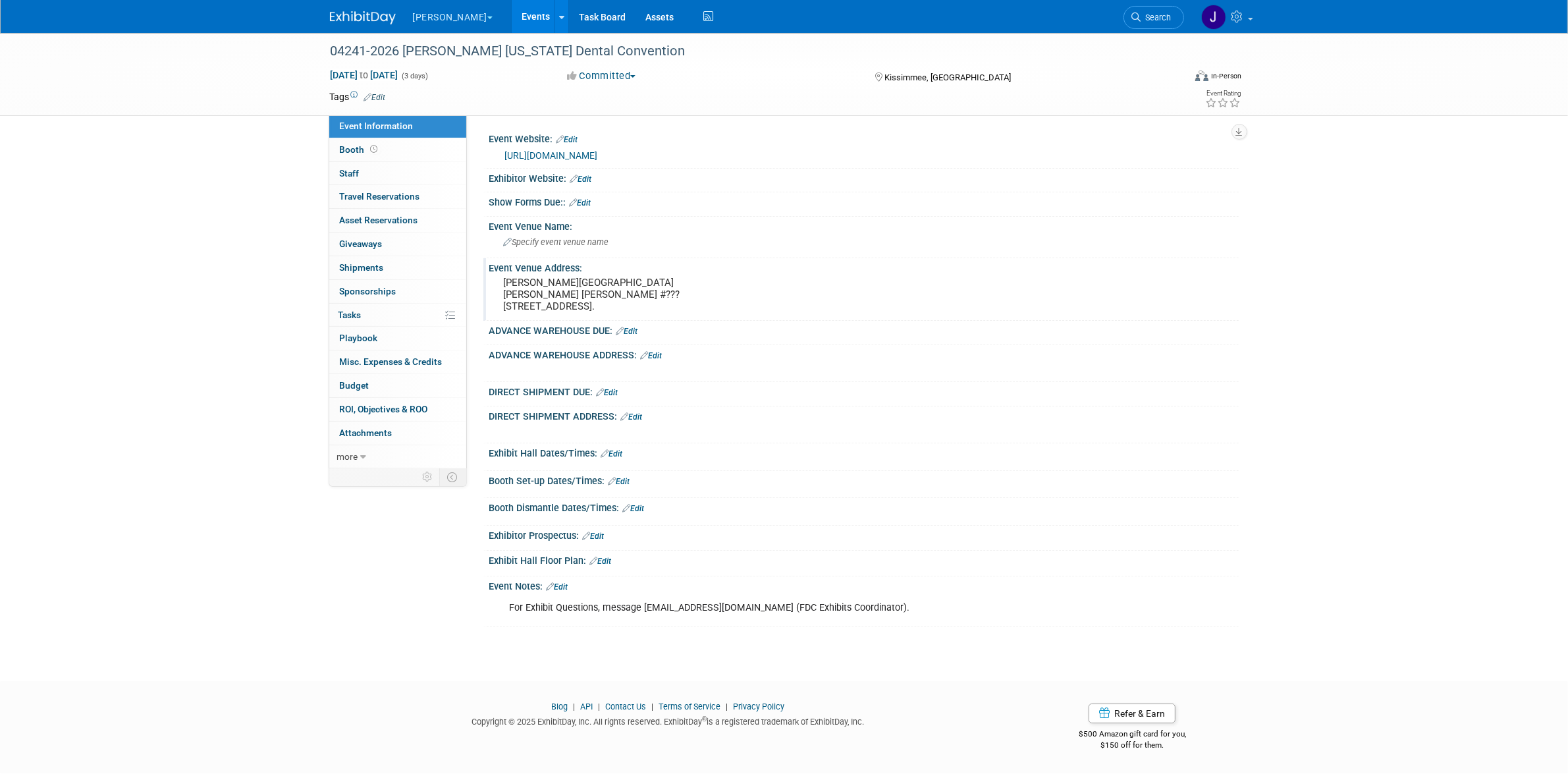
click at [601, 284] on pre "Gaylord Palms Resort & Convention Center Nordin Booth #??? 6000 W. Osceola Park…" at bounding box center [645, 294] width 284 height 36
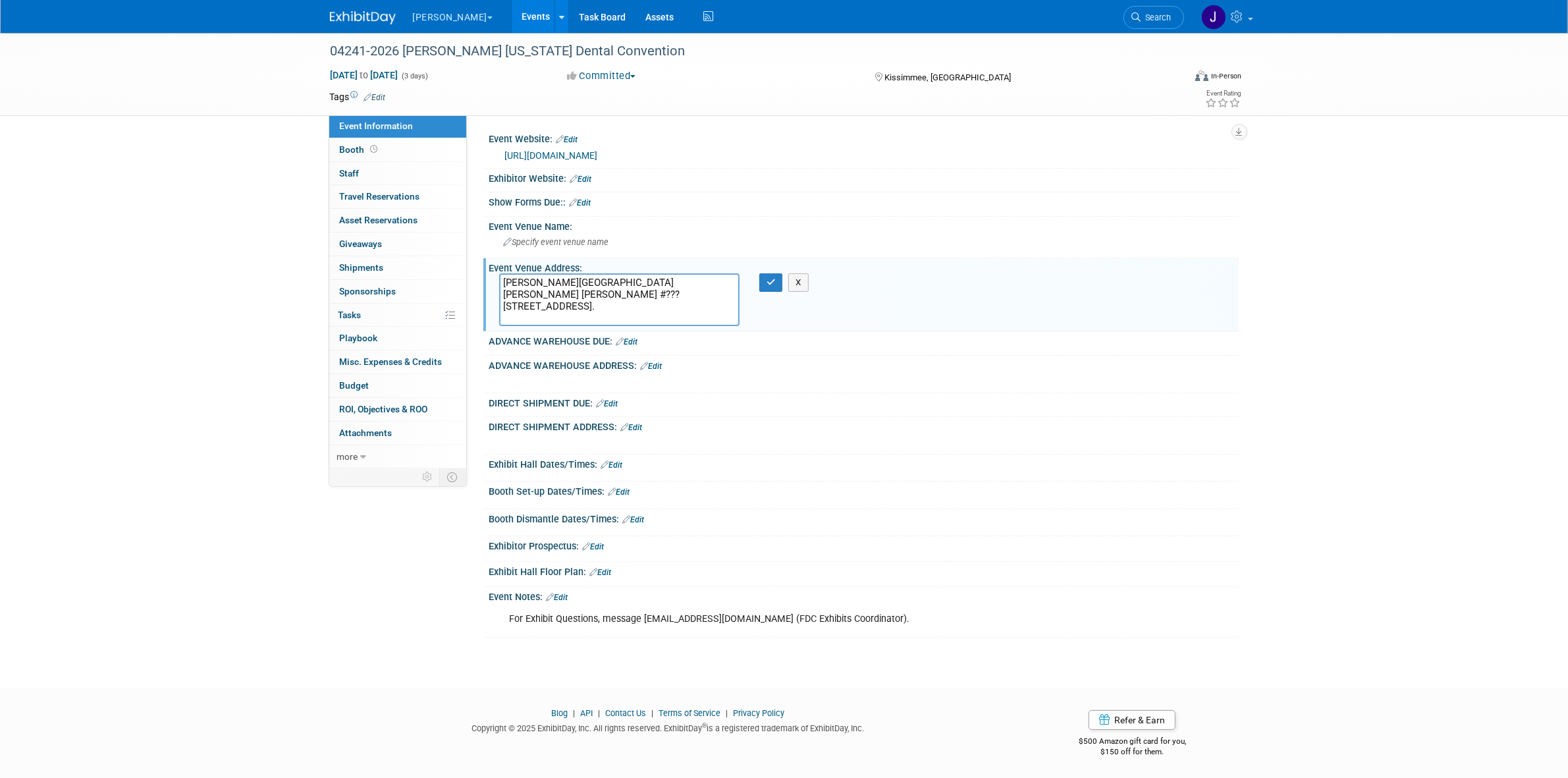
click at [599, 291] on textarea "Gaylord Palms Resort & Convention Center Nordin Booth #??? 6000 W. Osceola Park…" at bounding box center [619, 300] width 241 height 53
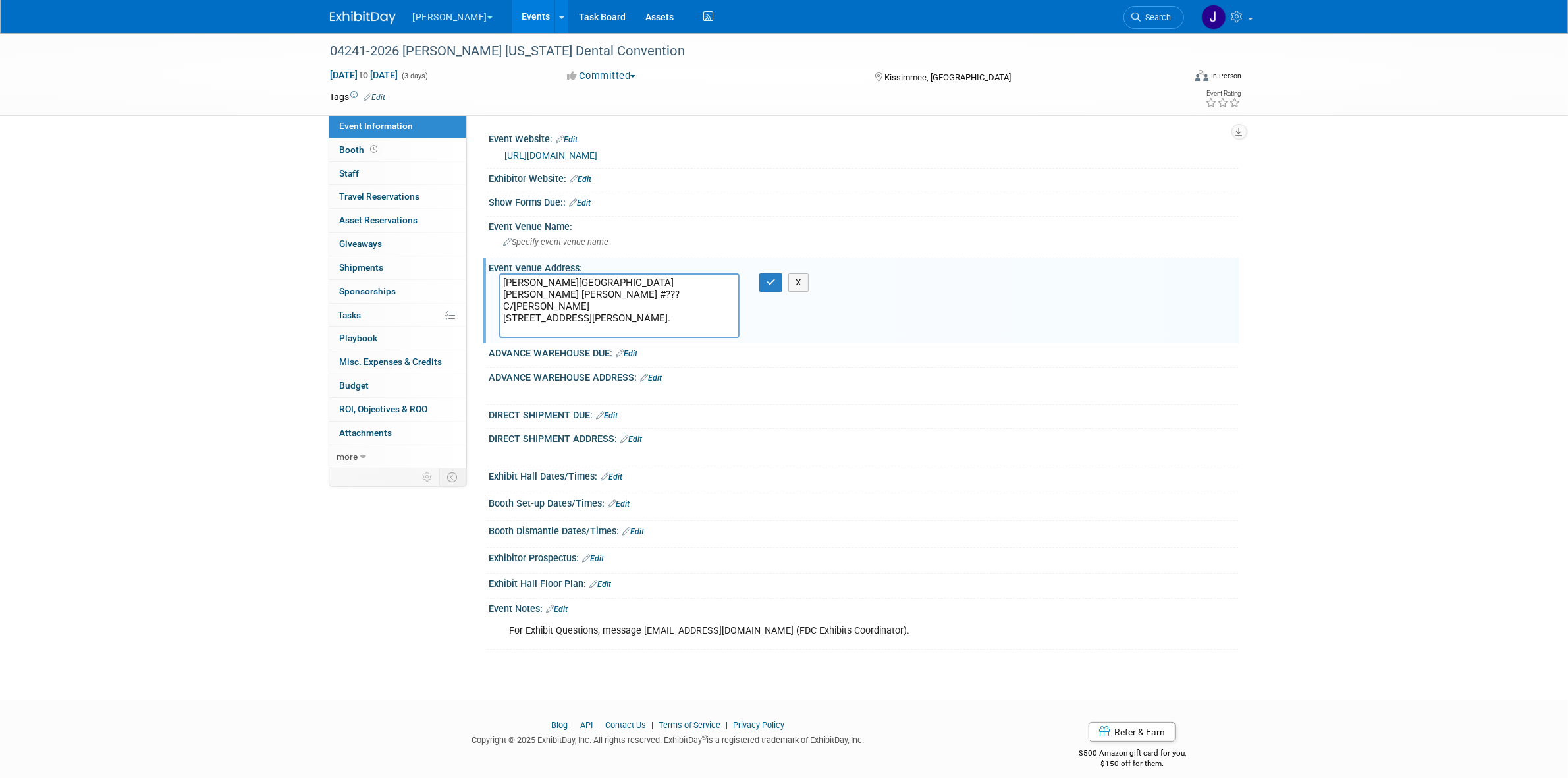
type textarea "Gaylord Palms Resort & Convention Center Nordin Booth #??? C/O Freeman 6000 W. …"
click at [755, 290] on div "X" at bounding box center [776, 283] width 52 height 19
click at [758, 288] on div "X" at bounding box center [776, 283] width 52 height 19
click at [762, 284] on button "button" at bounding box center [770, 283] width 23 height 19
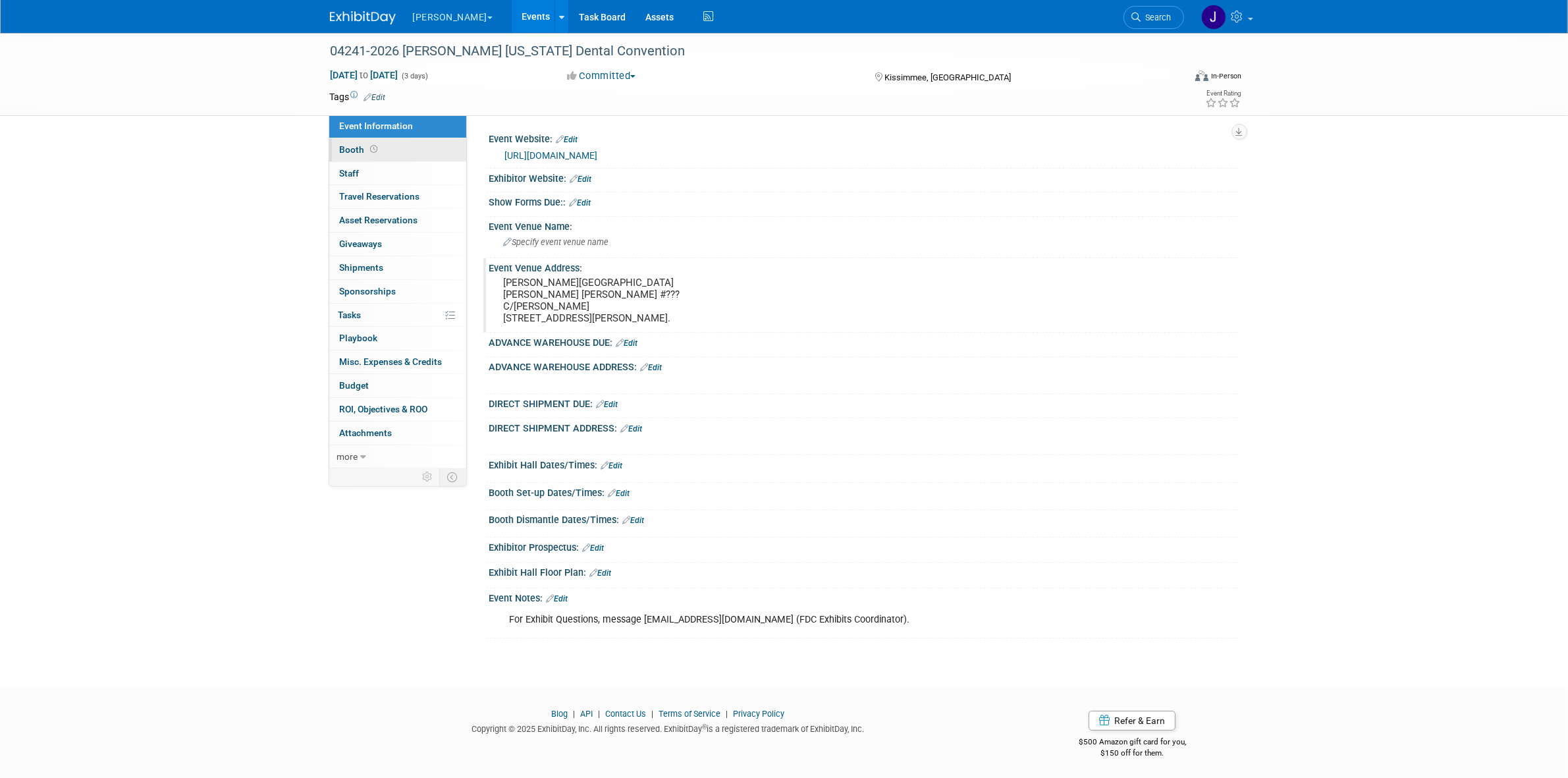
click at [375, 142] on link "Booth" at bounding box center [398, 150] width 137 height 23
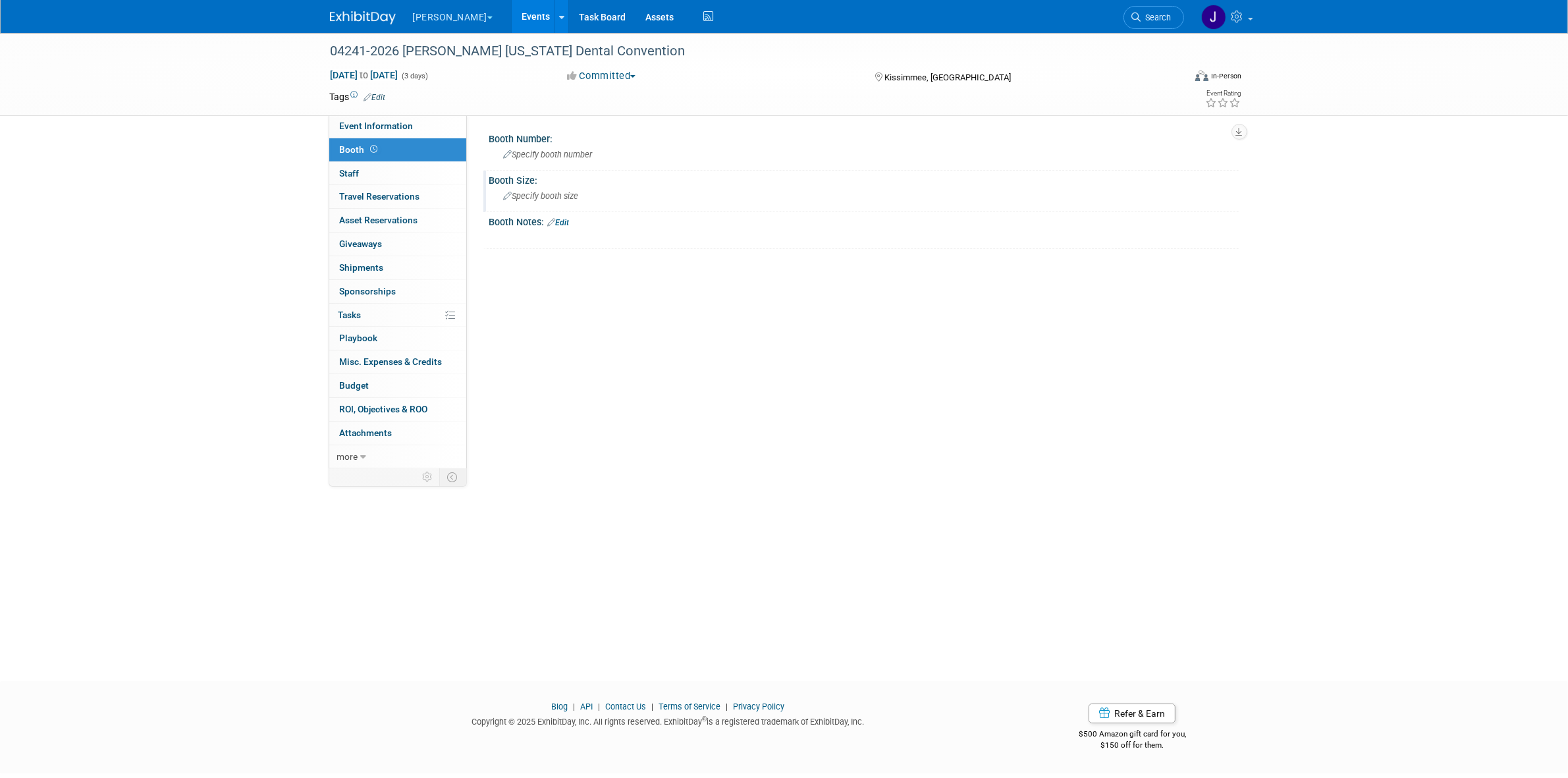
click at [549, 198] on span "Specify booth size" at bounding box center [541, 196] width 75 height 10
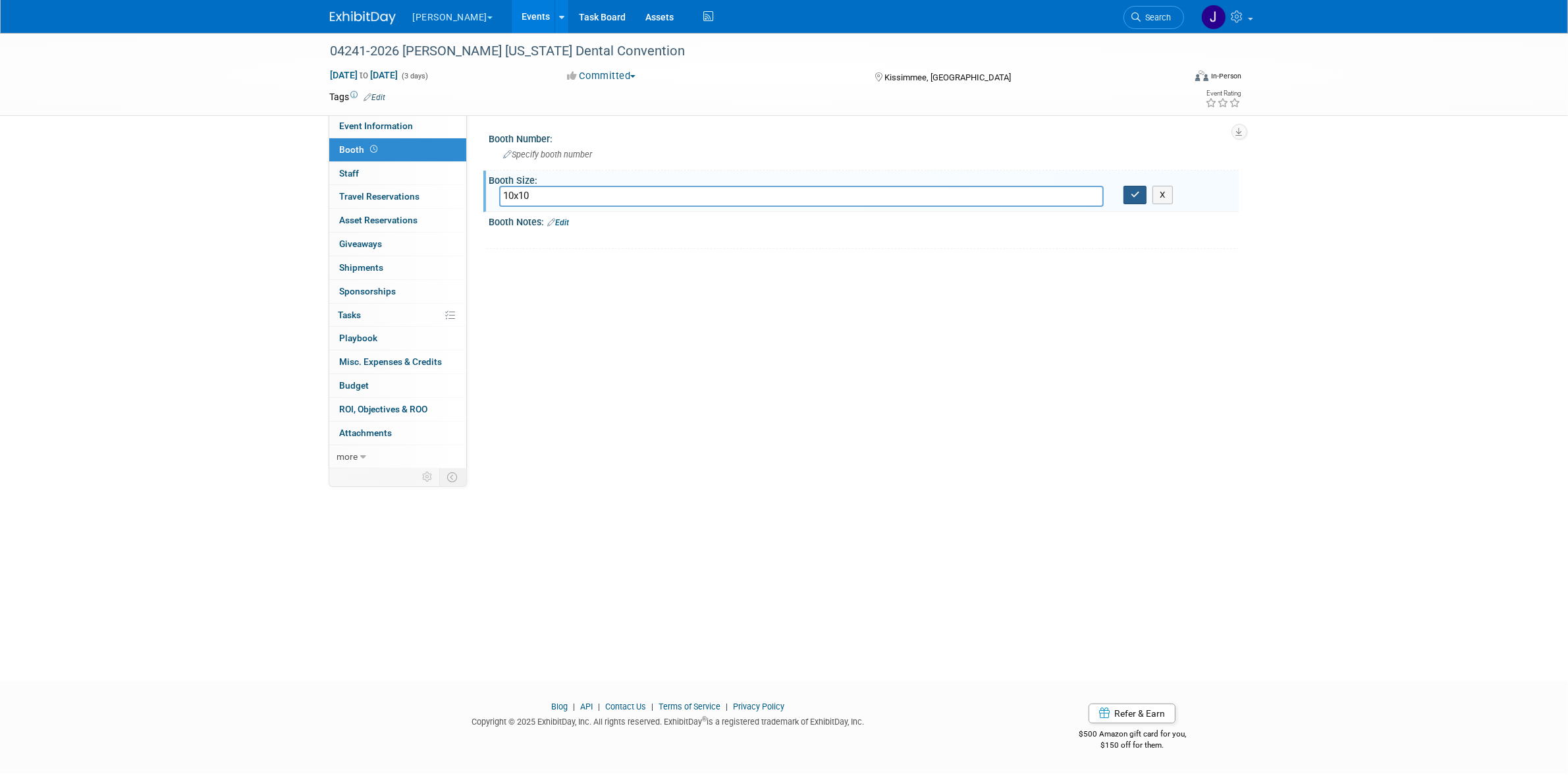
type input "10x10"
click at [1130, 201] on button "button" at bounding box center [1135, 195] width 23 height 19
